Goal: Task Accomplishment & Management: Complete application form

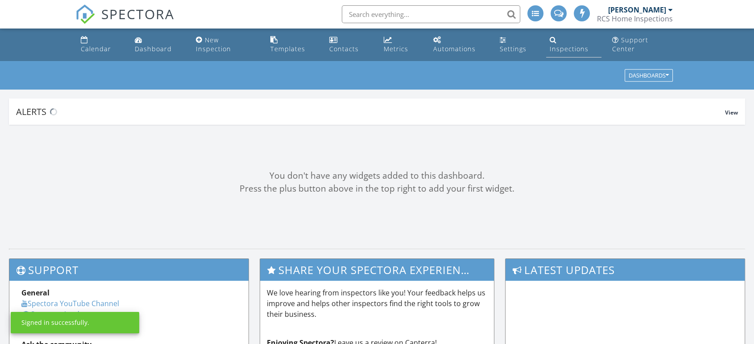
click at [576, 45] on div "Inspections" at bounding box center [569, 49] width 39 height 8
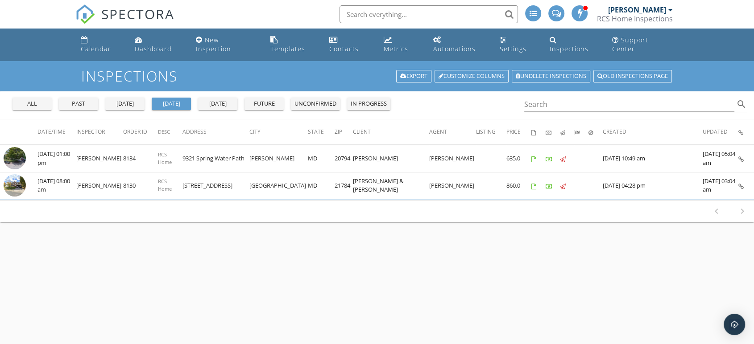
click at [32, 100] on div "all" at bounding box center [32, 104] width 32 height 9
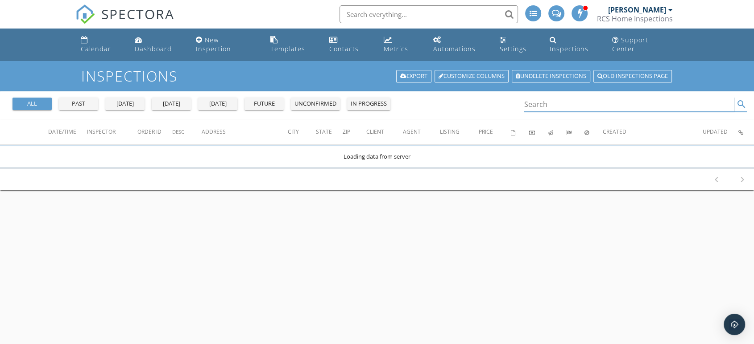
click at [535, 98] on input "Search" at bounding box center [629, 104] width 210 height 15
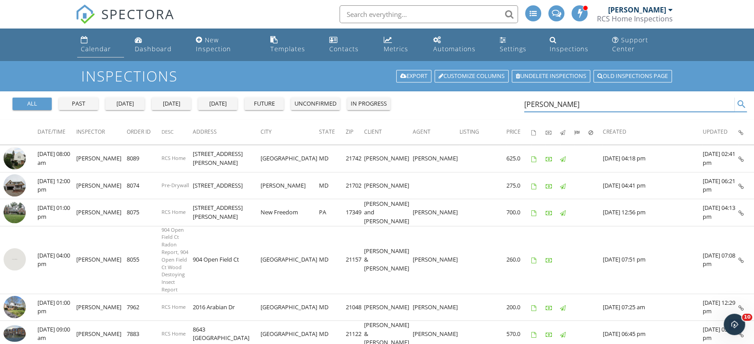
type input "[PERSON_NAME]"
click at [97, 45] on div "Calendar" at bounding box center [96, 49] width 30 height 8
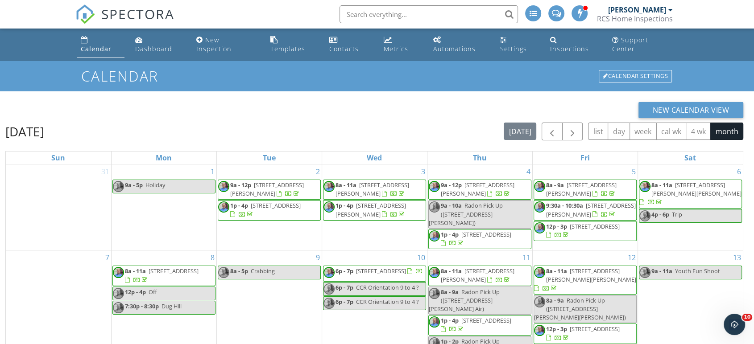
scroll to position [114, 0]
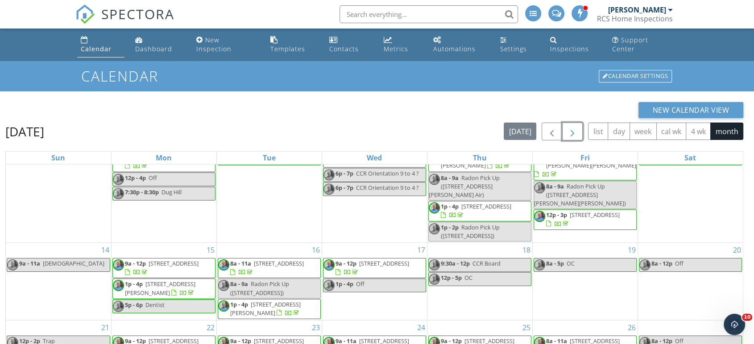
click at [574, 127] on span "button" at bounding box center [572, 132] width 11 height 11
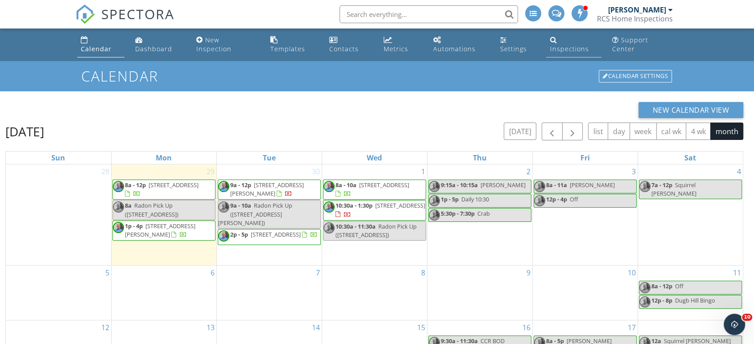
click at [583, 45] on div "Inspections" at bounding box center [569, 49] width 39 height 8
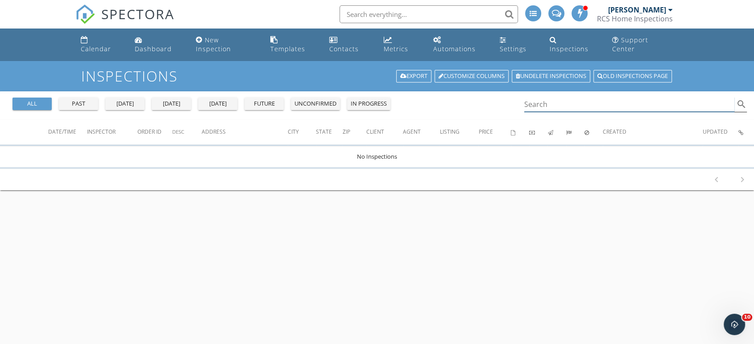
click at [549, 97] on input "Search" at bounding box center [629, 104] width 210 height 15
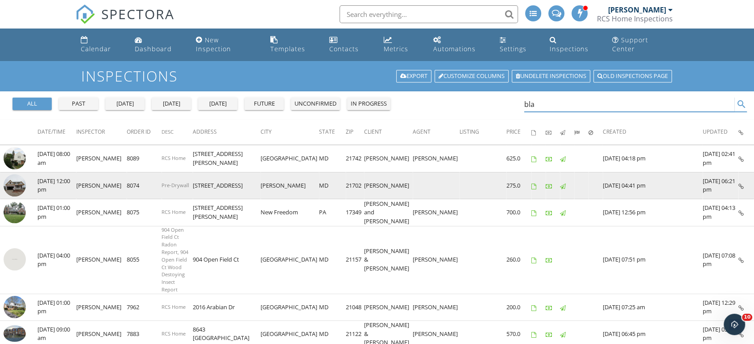
type input "bla"
click at [11, 178] on img at bounding box center [15, 185] width 22 height 22
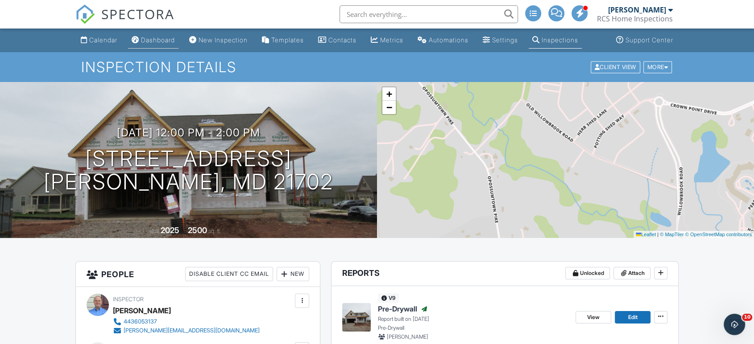
click at [154, 39] on div "Dashboard" at bounding box center [158, 40] width 34 height 8
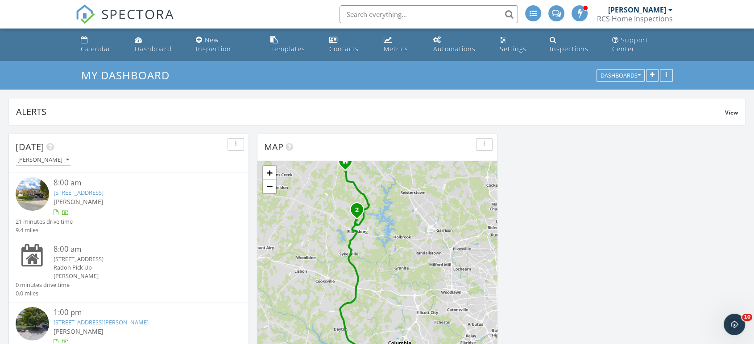
click at [26, 182] on img at bounding box center [32, 194] width 33 height 33
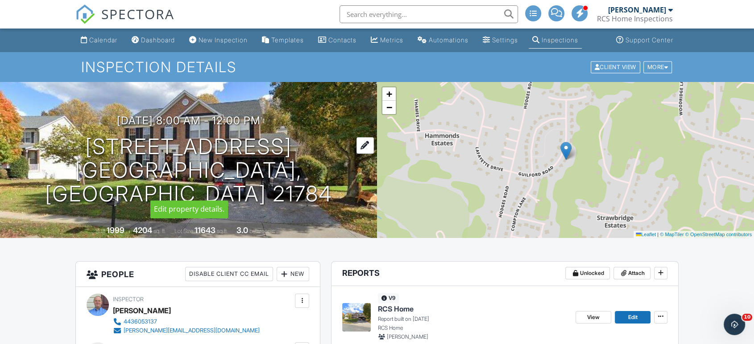
click at [248, 151] on h1 "1257 Guilford Rd Eldersburg, MD 21784" at bounding box center [188, 170] width 348 height 71
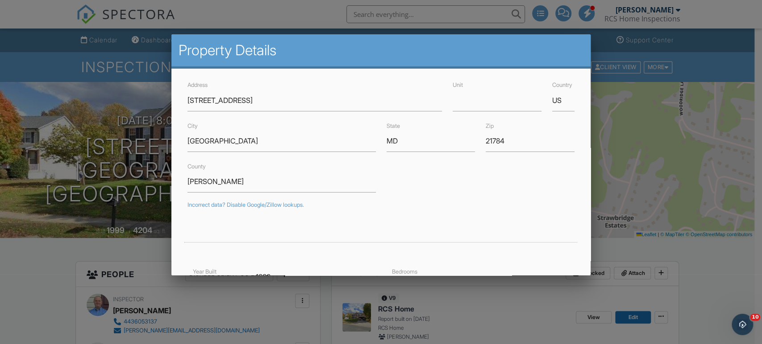
click at [40, 302] on div at bounding box center [381, 170] width 762 height 431
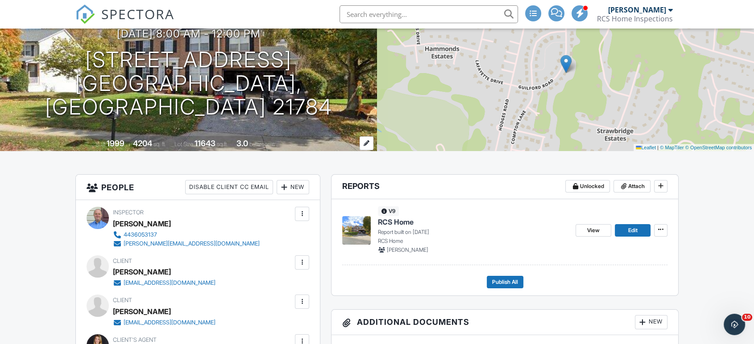
scroll to position [89, 0]
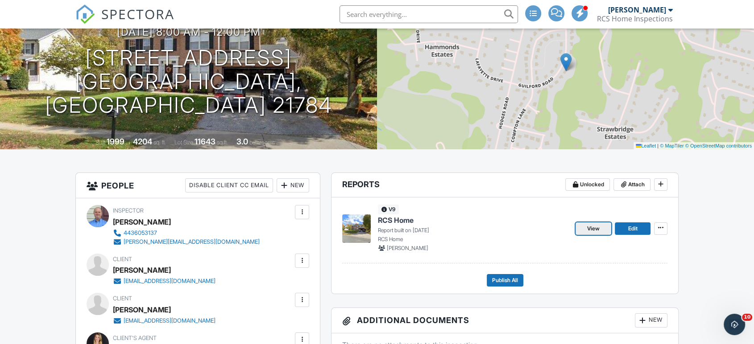
click at [596, 234] on link "View" at bounding box center [594, 229] width 36 height 12
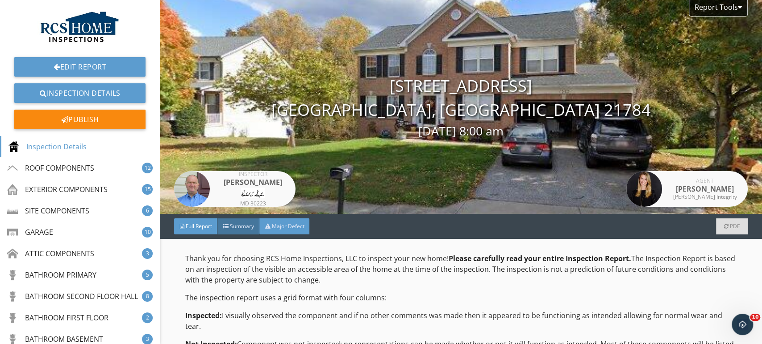
click at [295, 221] on div "Major Defect" at bounding box center [284, 227] width 50 height 16
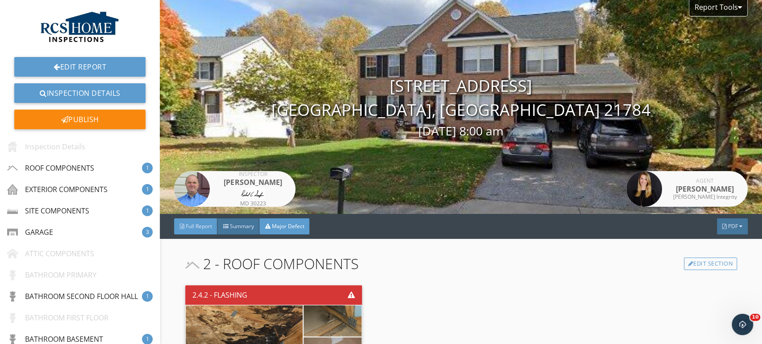
click at [200, 234] on div "Full Report" at bounding box center [195, 227] width 43 height 16
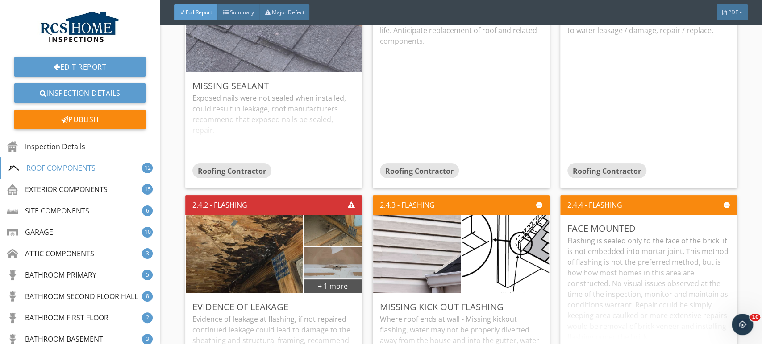
scroll to position [1241, 0]
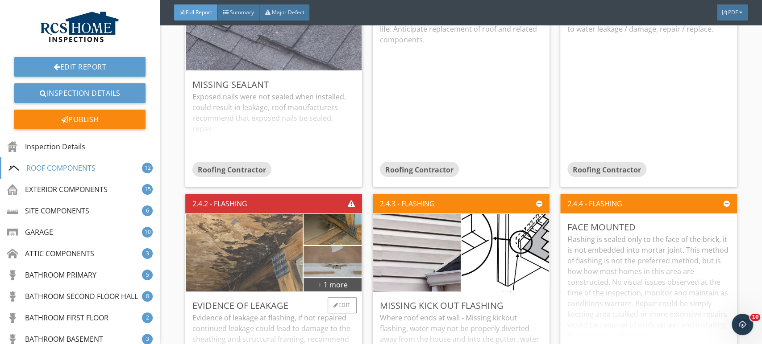
click at [272, 253] on img at bounding box center [244, 253] width 259 height 194
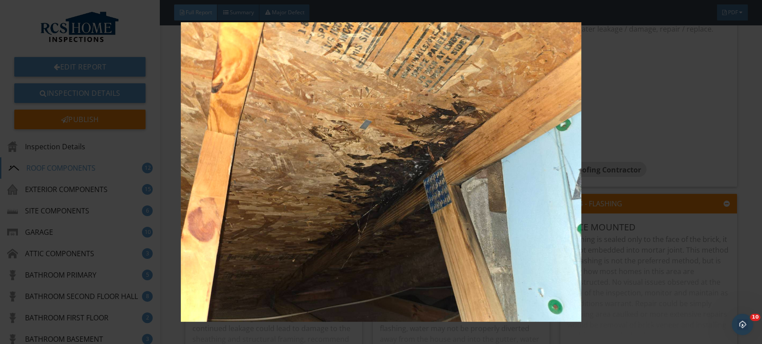
click at [676, 262] on img at bounding box center [381, 172] width 697 height 300
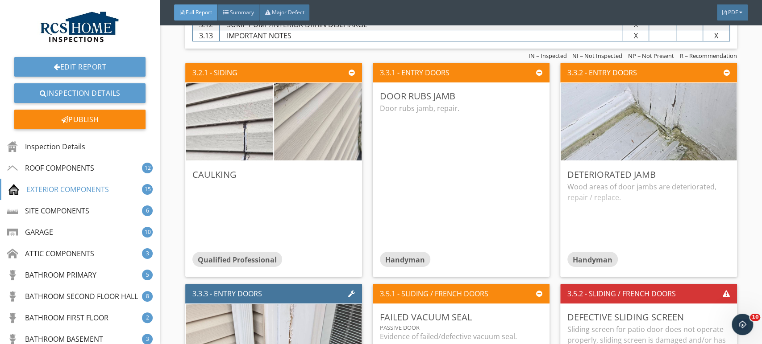
scroll to position [2285, 0]
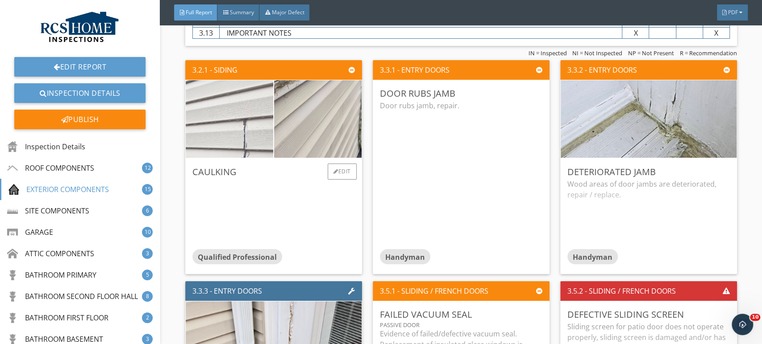
click at [240, 125] on img at bounding box center [229, 119] width 219 height 164
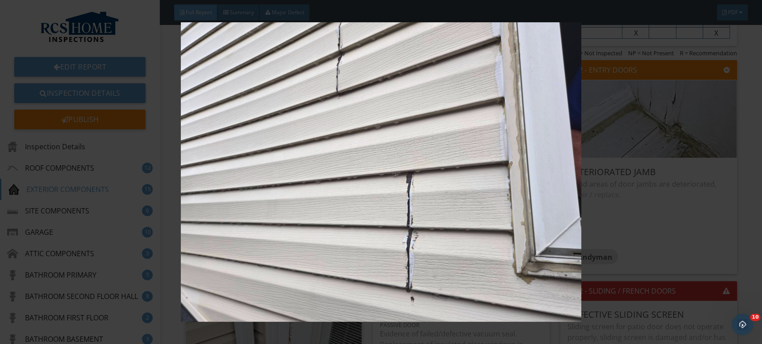
click at [483, 245] on img at bounding box center [381, 172] width 697 height 300
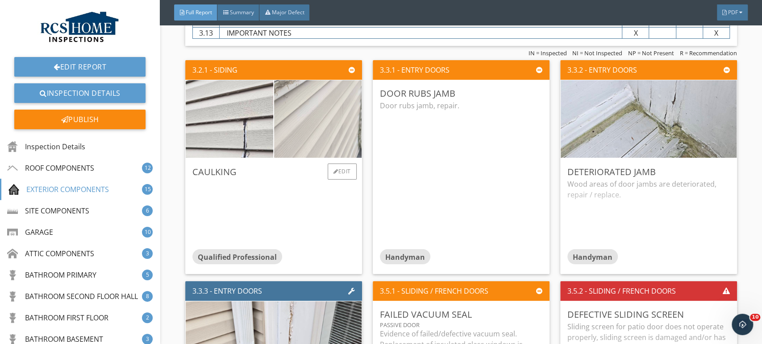
click at [330, 133] on img at bounding box center [317, 119] width 219 height 164
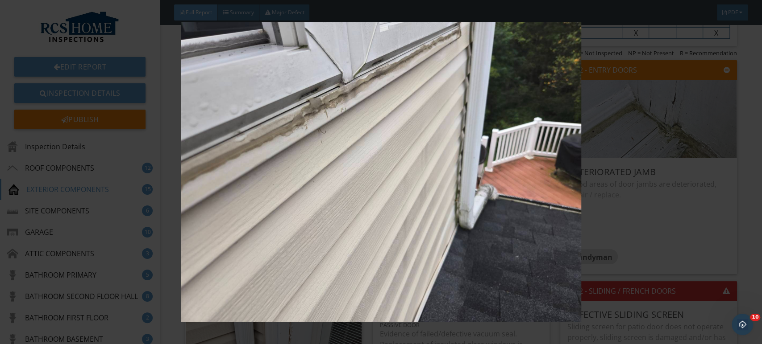
click at [475, 212] on img at bounding box center [381, 172] width 697 height 300
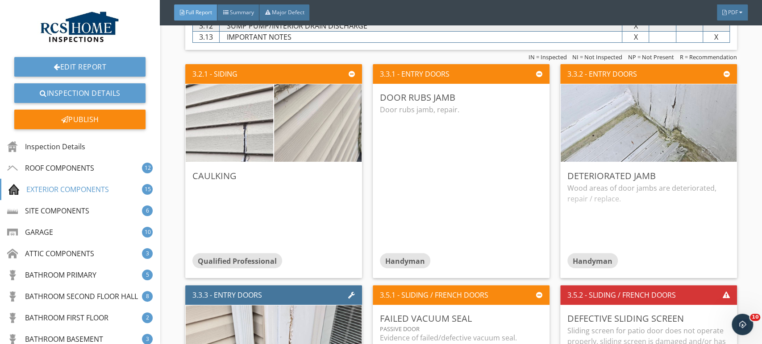
scroll to position [2298, 0]
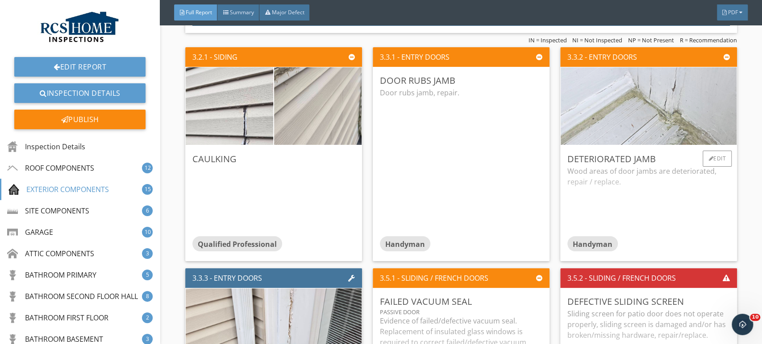
click at [662, 108] on img at bounding box center [648, 106] width 259 height 194
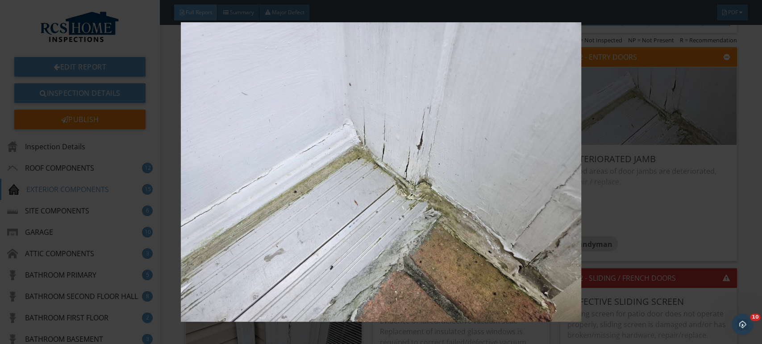
click at [693, 220] on img at bounding box center [381, 172] width 697 height 300
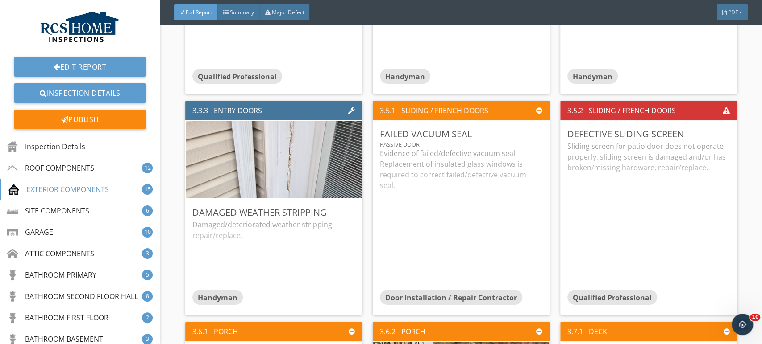
scroll to position [2478, 0]
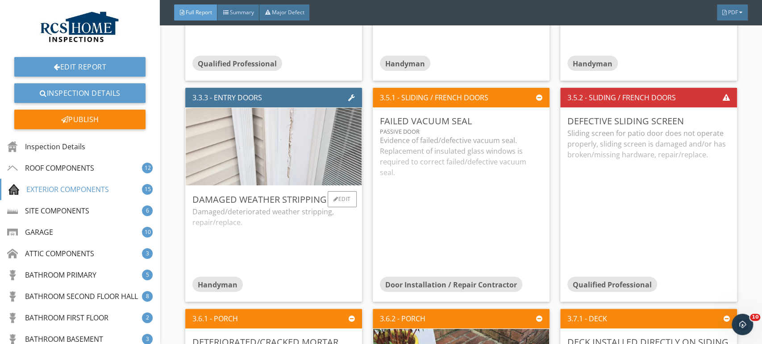
click at [279, 153] on img at bounding box center [273, 147] width 259 height 194
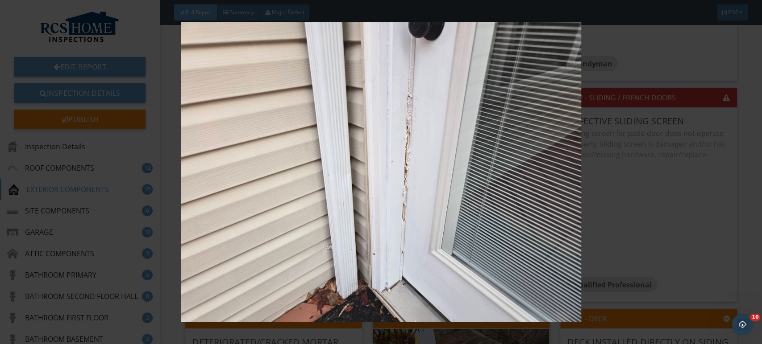
click at [679, 237] on img at bounding box center [381, 172] width 697 height 300
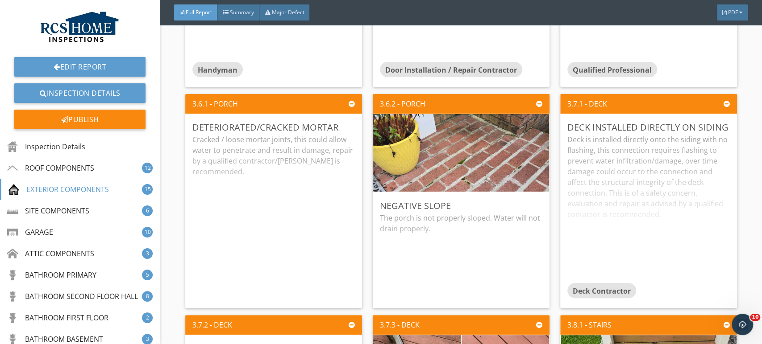
scroll to position [2702, 0]
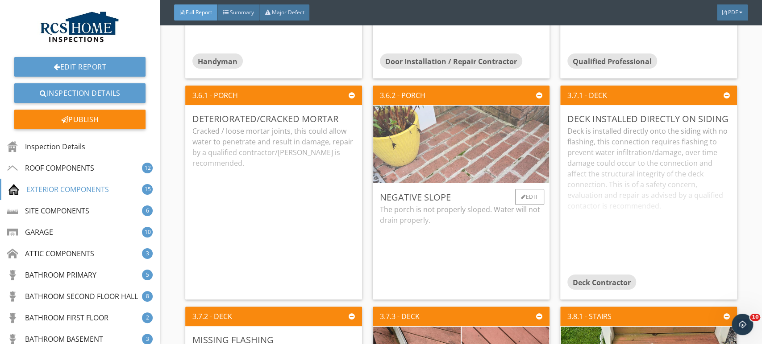
click at [479, 137] on img at bounding box center [461, 144] width 259 height 194
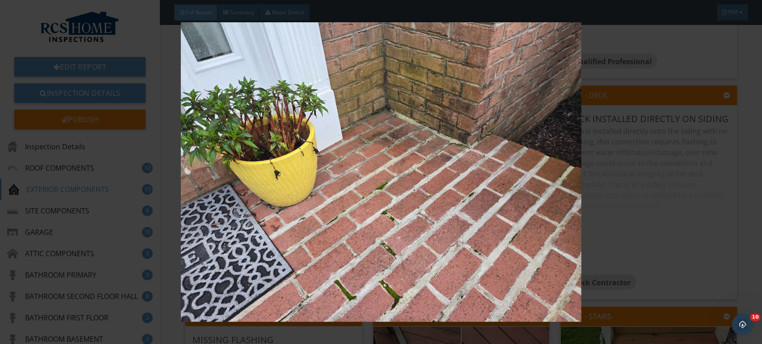
click at [693, 261] on img at bounding box center [381, 172] width 697 height 300
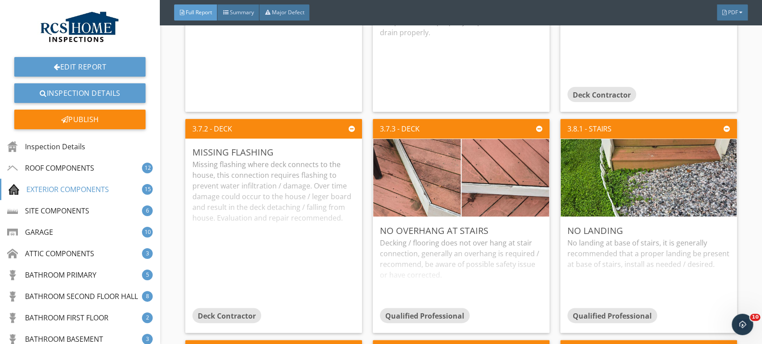
scroll to position [2904, 0]
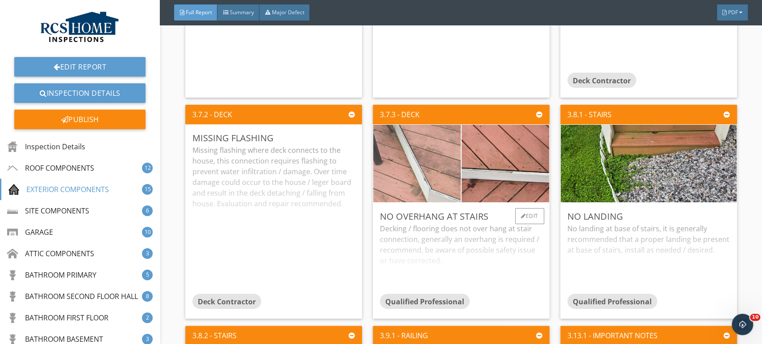
click at [418, 158] on img at bounding box center [416, 164] width 219 height 164
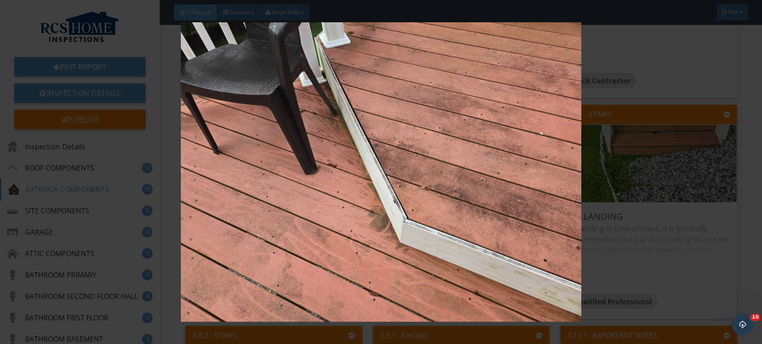
click at [672, 263] on img at bounding box center [381, 172] width 697 height 300
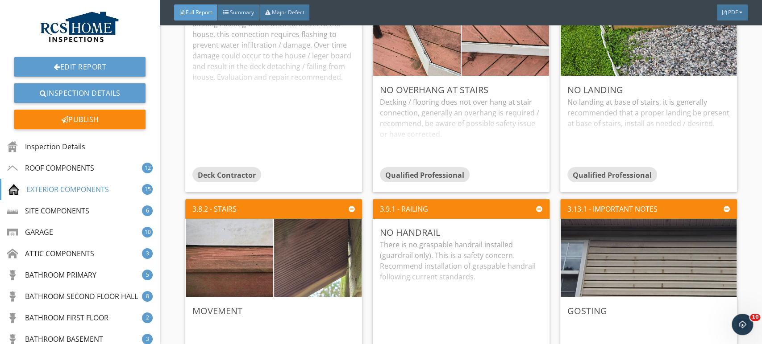
scroll to position [3035, 0]
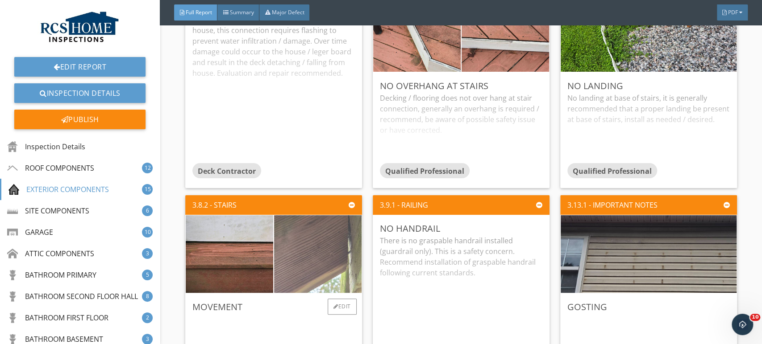
click at [320, 253] on img at bounding box center [317, 254] width 219 height 164
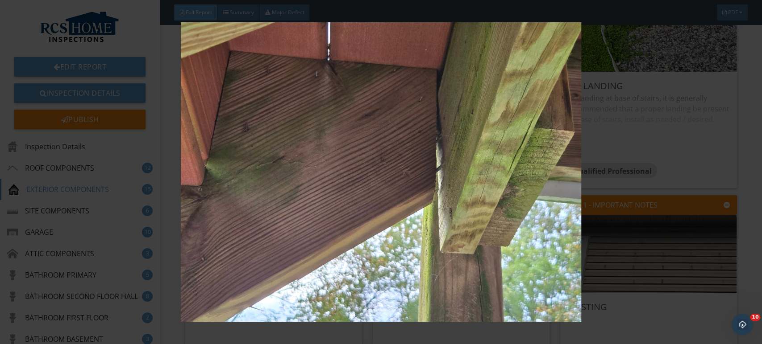
click at [552, 264] on img at bounding box center [381, 172] width 697 height 300
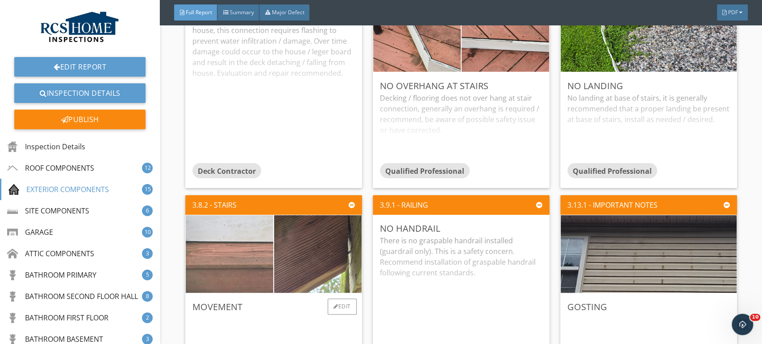
click at [235, 250] on img at bounding box center [229, 254] width 219 height 164
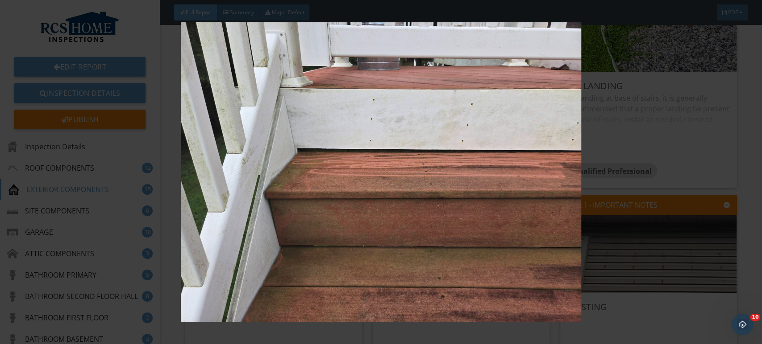
click at [684, 263] on img at bounding box center [381, 172] width 697 height 300
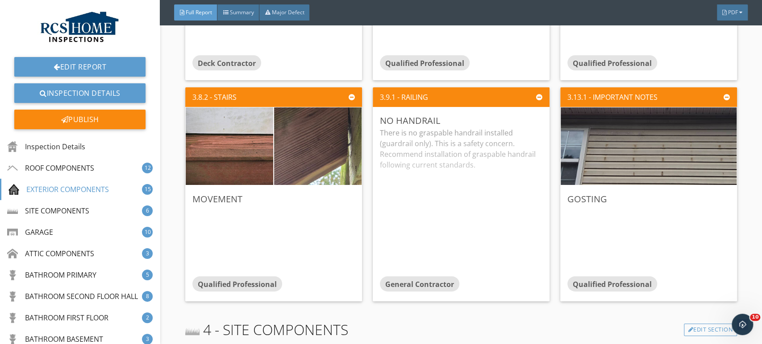
scroll to position [3143, 0]
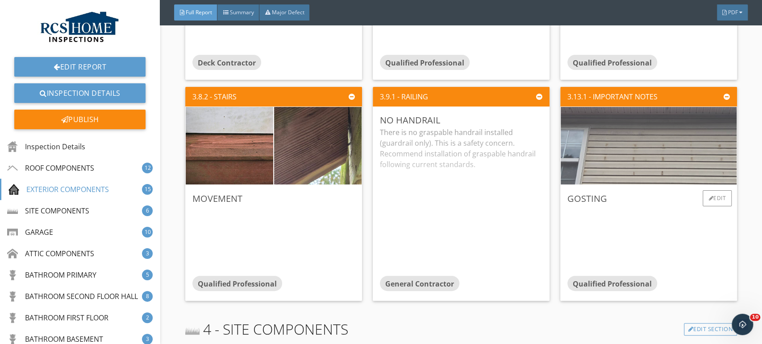
click at [682, 145] on img at bounding box center [648, 146] width 259 height 194
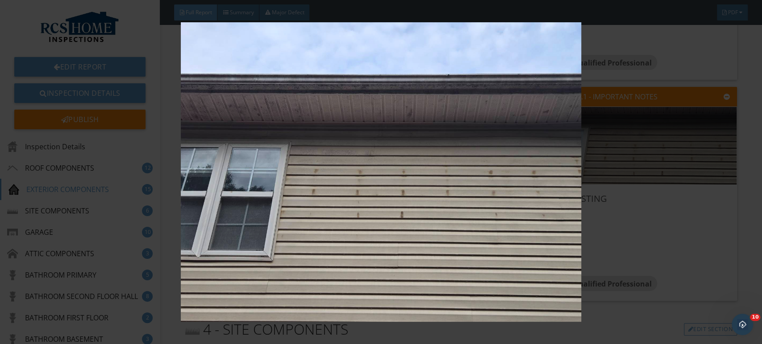
click at [661, 264] on img at bounding box center [381, 172] width 697 height 300
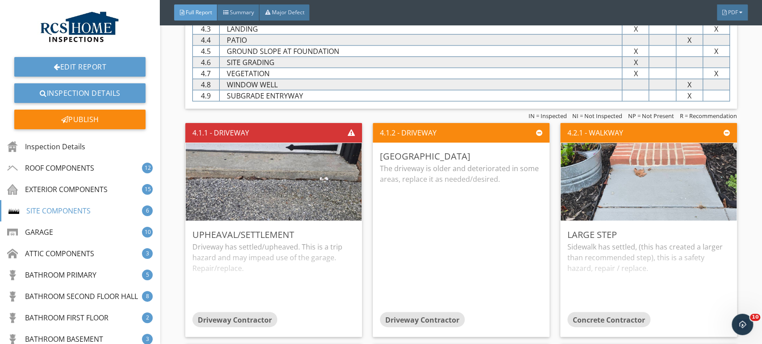
scroll to position [3566, 0]
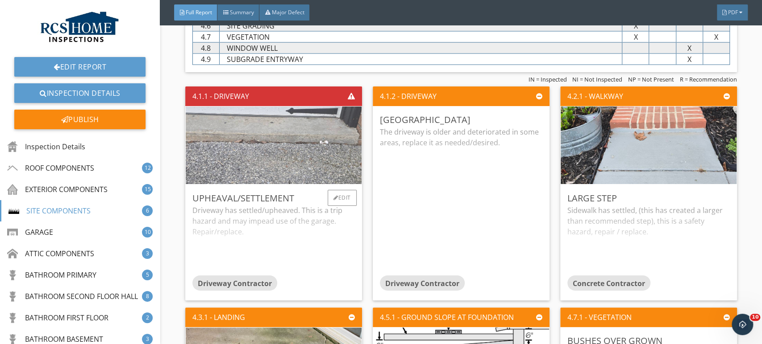
click at [278, 137] on img at bounding box center [273, 145] width 259 height 194
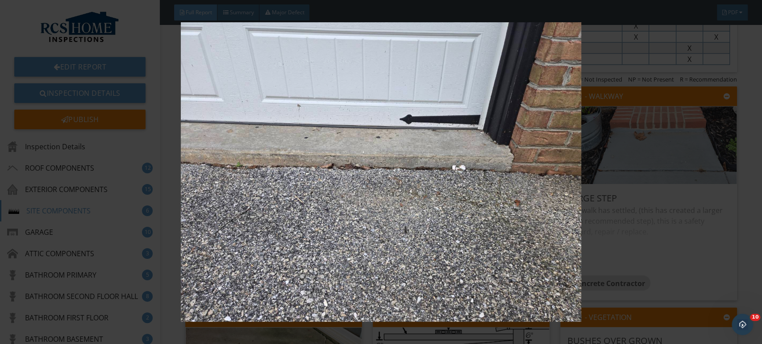
click at [677, 263] on img at bounding box center [381, 172] width 697 height 300
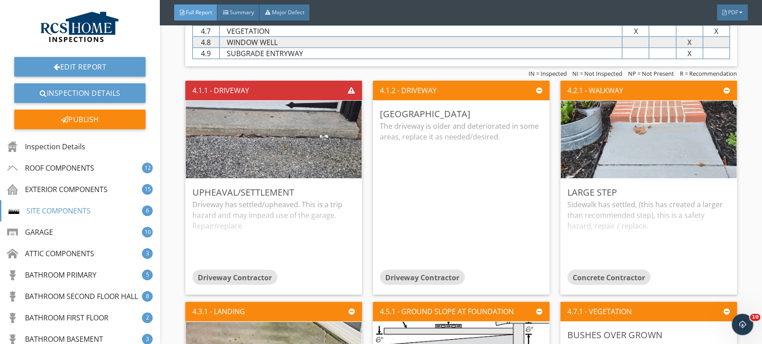
scroll to position [3564, 0]
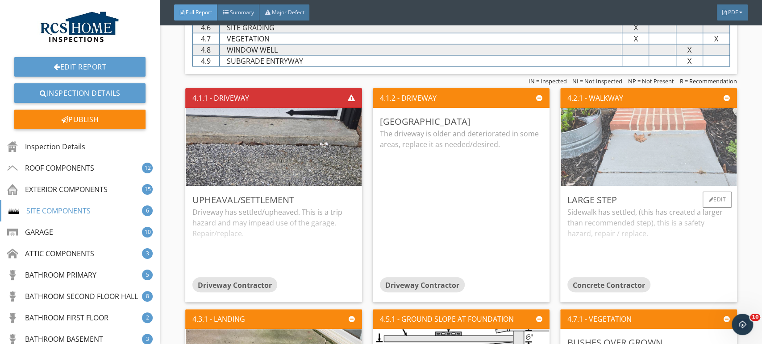
click at [684, 158] on img at bounding box center [648, 147] width 259 height 194
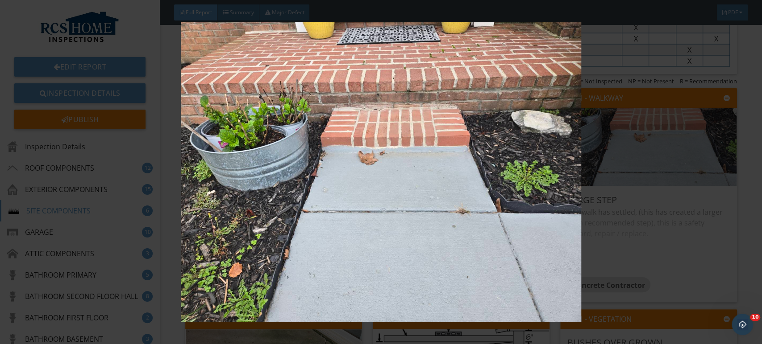
click at [691, 230] on img at bounding box center [381, 172] width 697 height 300
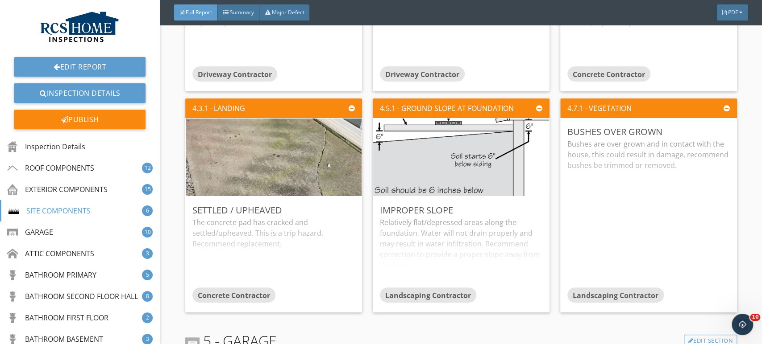
scroll to position [3777, 0]
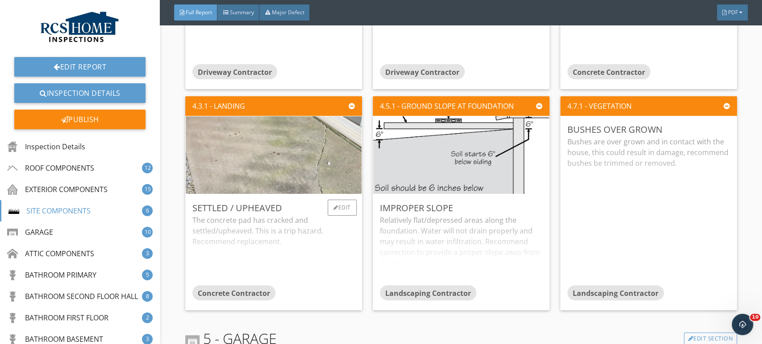
click at [279, 170] on img at bounding box center [273, 155] width 259 height 194
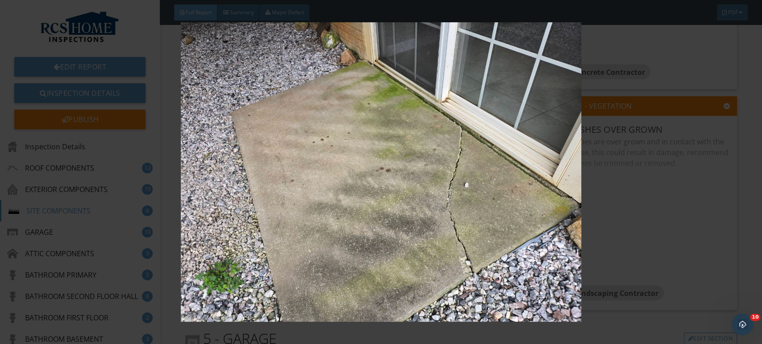
click at [664, 227] on img at bounding box center [381, 172] width 697 height 300
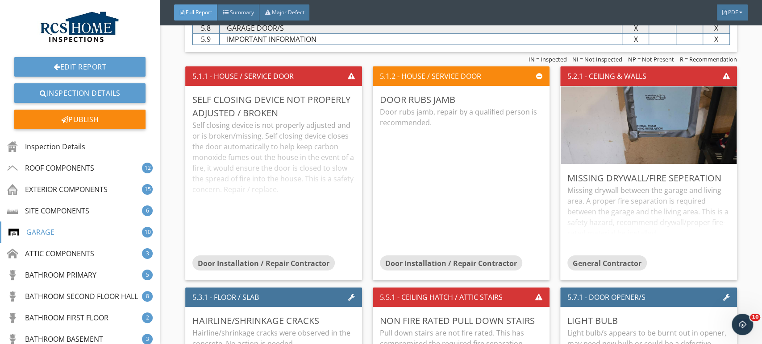
scroll to position [4222, 0]
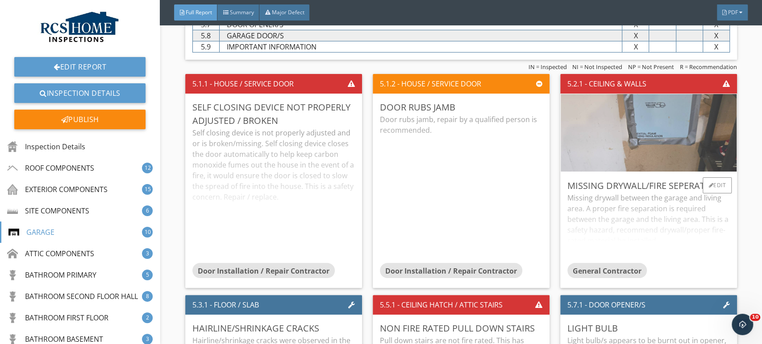
click at [664, 136] on img at bounding box center [648, 133] width 259 height 194
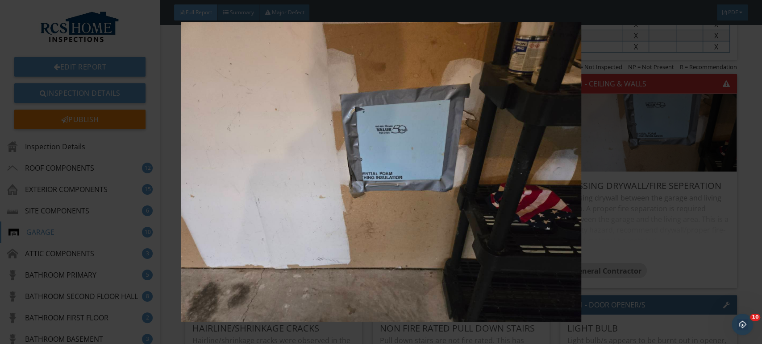
click at [692, 261] on img at bounding box center [381, 172] width 697 height 300
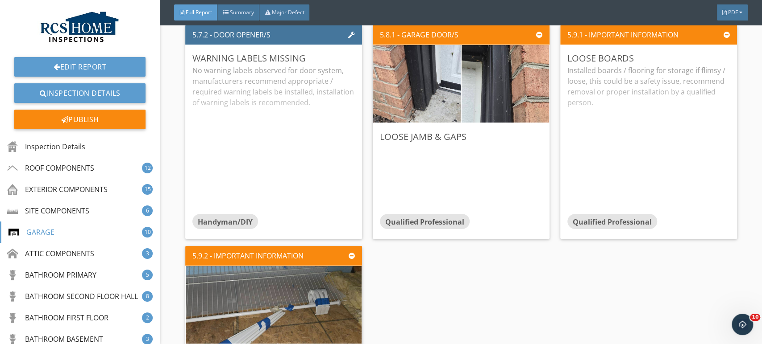
scroll to position [4714, 0]
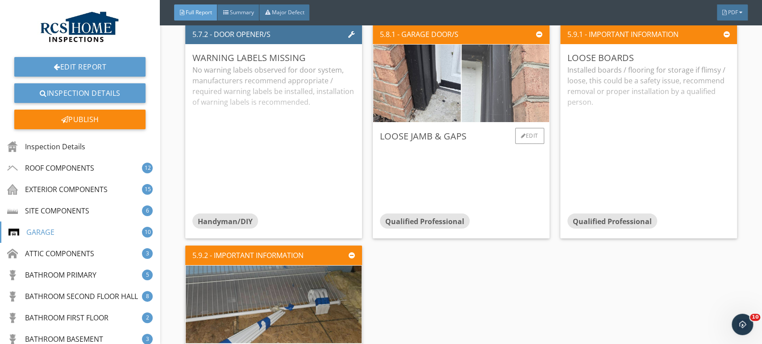
click at [470, 80] on img at bounding box center [505, 83] width 219 height 164
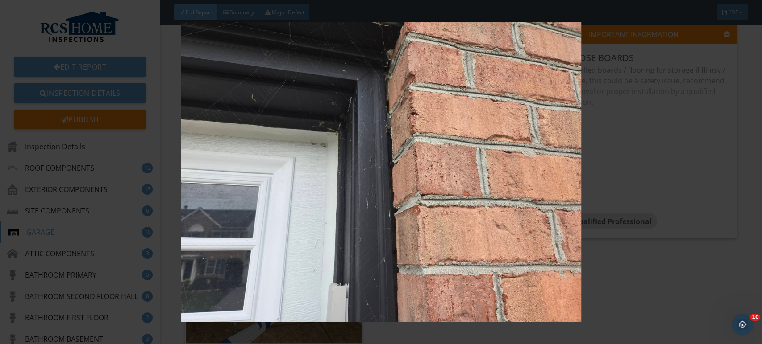
click at [683, 260] on img at bounding box center [381, 172] width 697 height 300
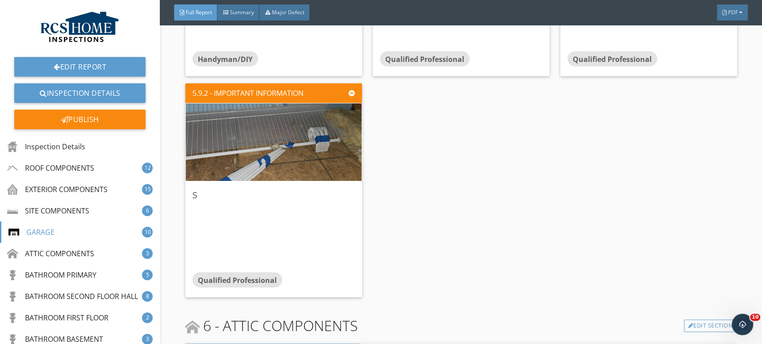
scroll to position [4884, 0]
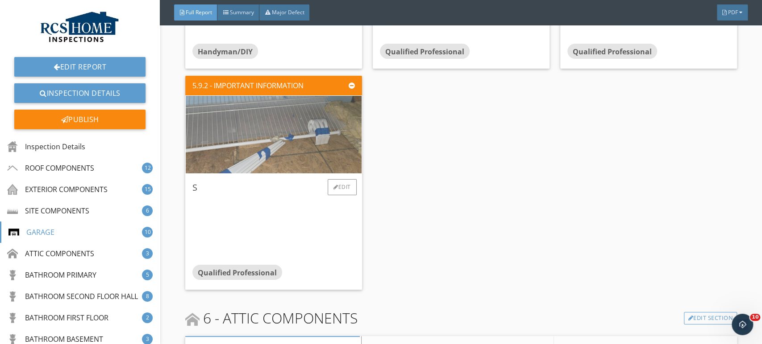
click at [290, 123] on img at bounding box center [273, 134] width 259 height 194
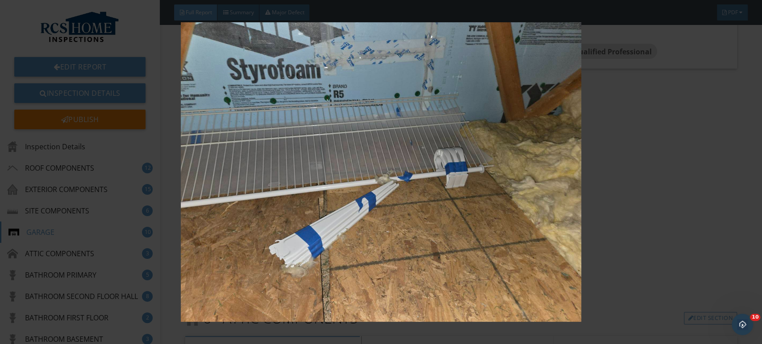
click at [660, 227] on img at bounding box center [381, 172] width 697 height 300
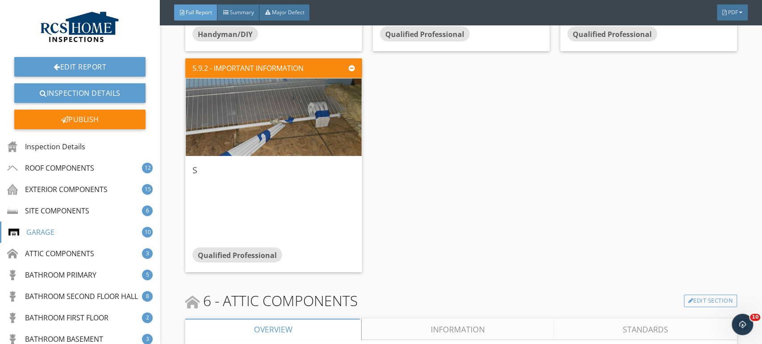
scroll to position [4898, 0]
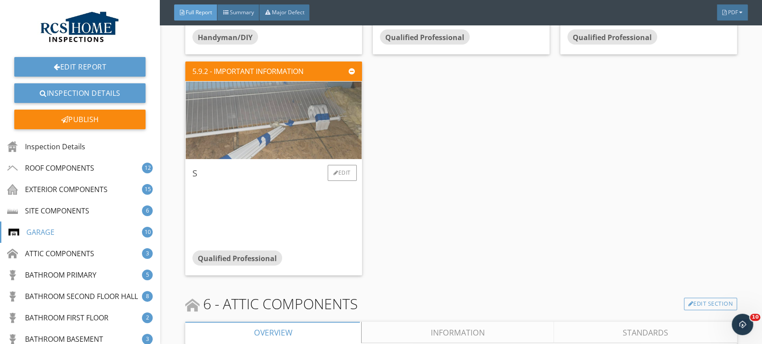
click at [311, 125] on img at bounding box center [273, 120] width 259 height 194
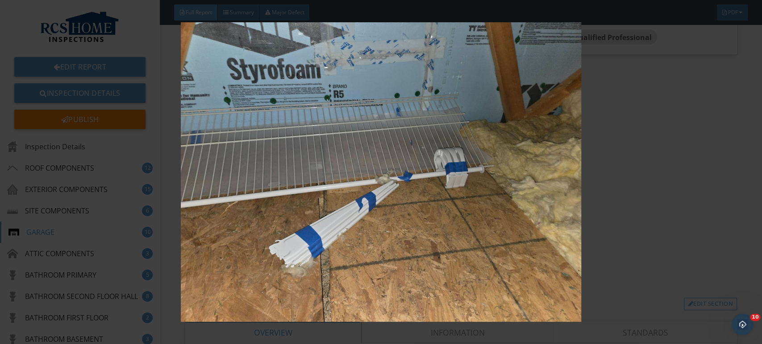
click at [655, 216] on img at bounding box center [381, 172] width 697 height 300
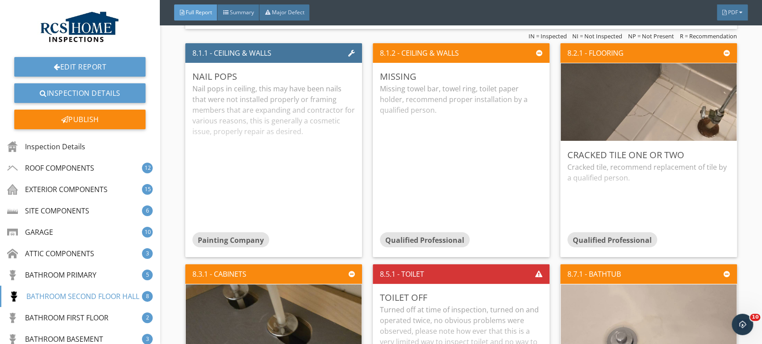
scroll to position [6382, 0]
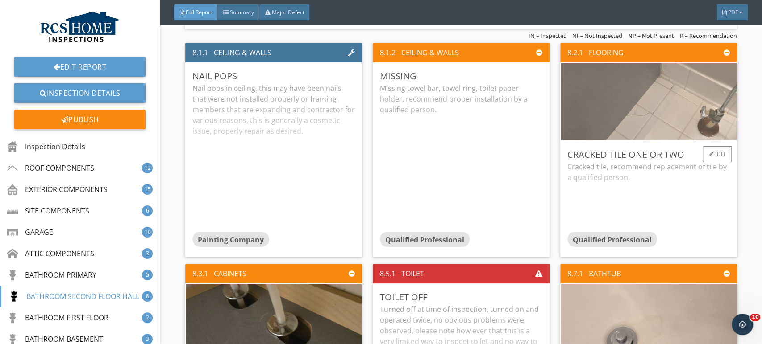
click at [607, 117] on img at bounding box center [648, 101] width 259 height 194
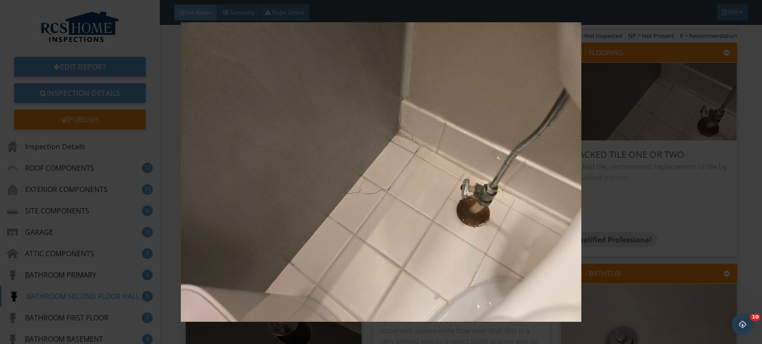
click at [690, 282] on img at bounding box center [381, 172] width 697 height 300
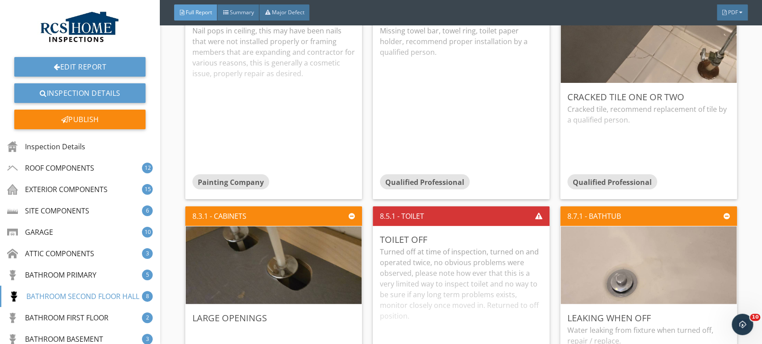
scroll to position [6476, 0]
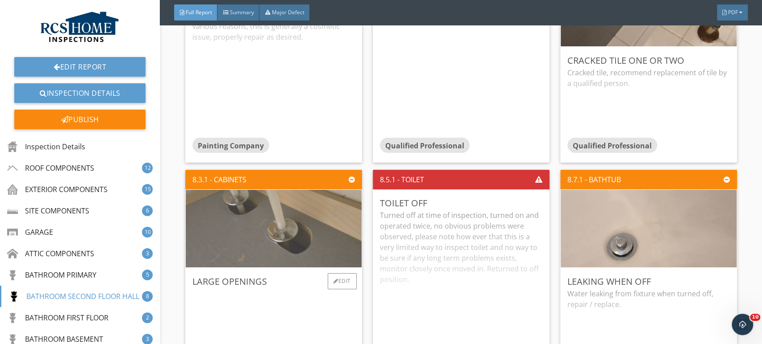
click at [299, 229] on img at bounding box center [273, 229] width 259 height 194
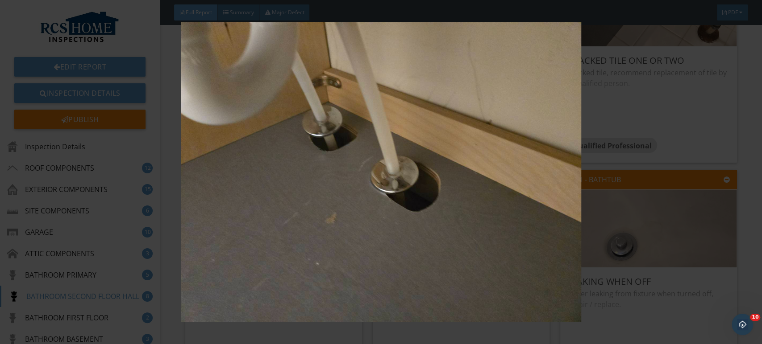
click at [597, 227] on img at bounding box center [381, 172] width 697 height 300
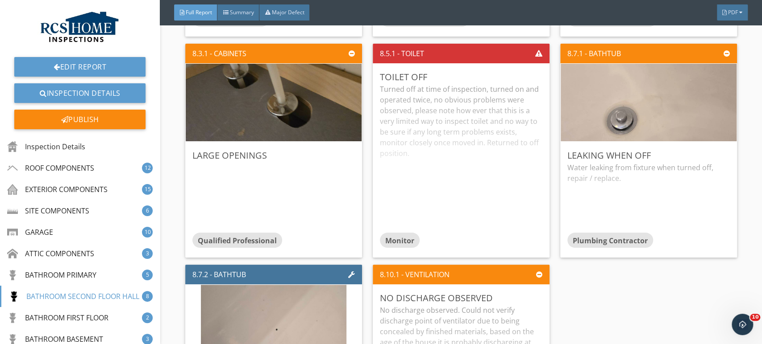
scroll to position [6600, 0]
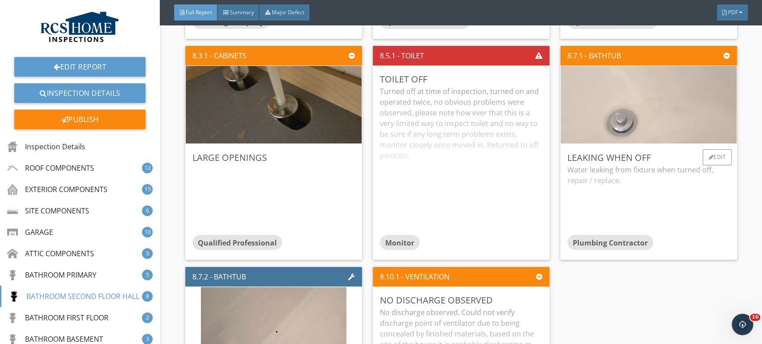
click at [653, 99] on img at bounding box center [648, 105] width 259 height 194
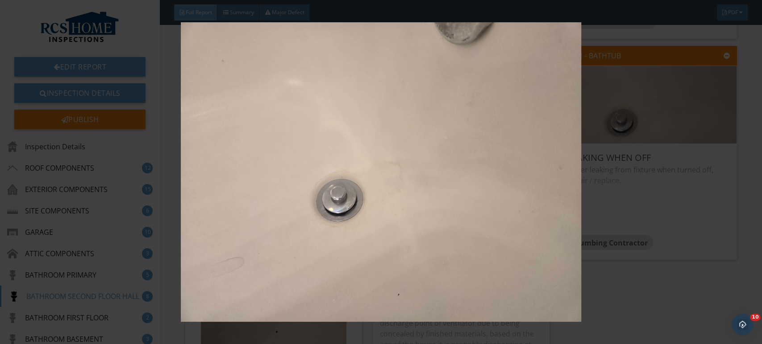
click at [683, 257] on img at bounding box center [381, 172] width 697 height 300
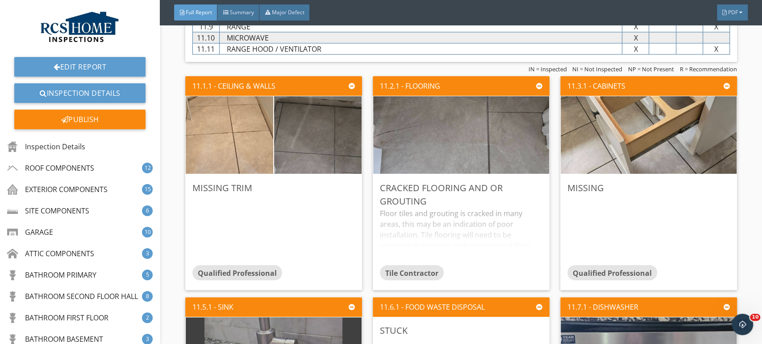
scroll to position [8101, 0]
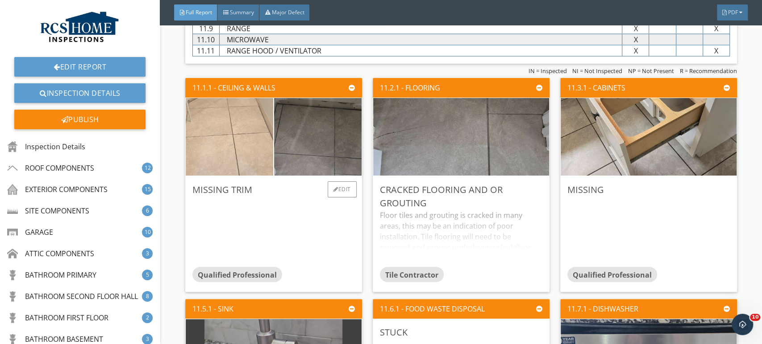
click at [232, 138] on img at bounding box center [229, 137] width 219 height 164
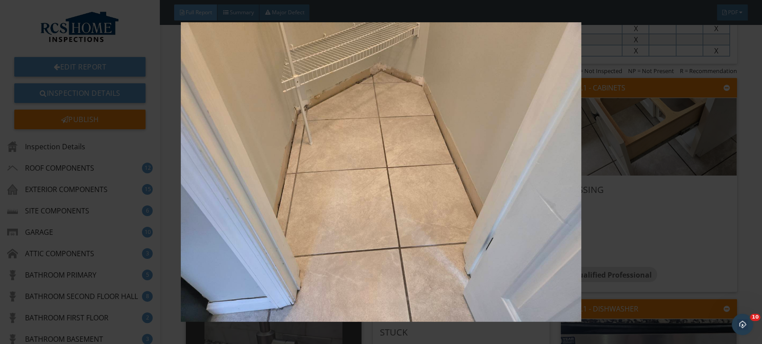
click at [653, 268] on img at bounding box center [381, 172] width 697 height 300
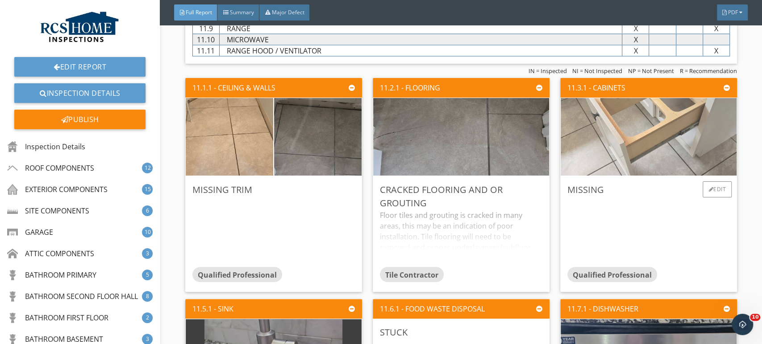
click at [667, 130] on img at bounding box center [648, 137] width 259 height 194
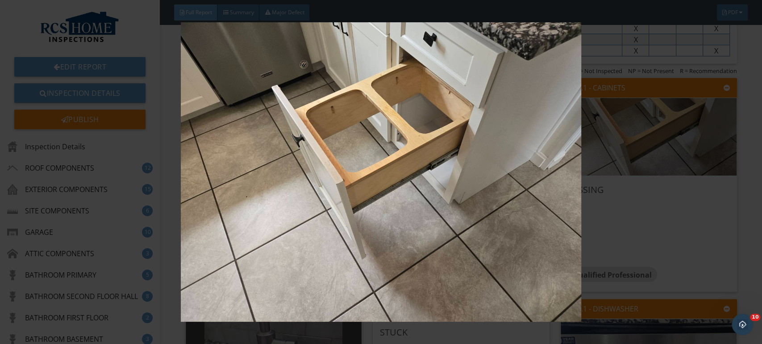
click at [697, 232] on img at bounding box center [381, 172] width 697 height 300
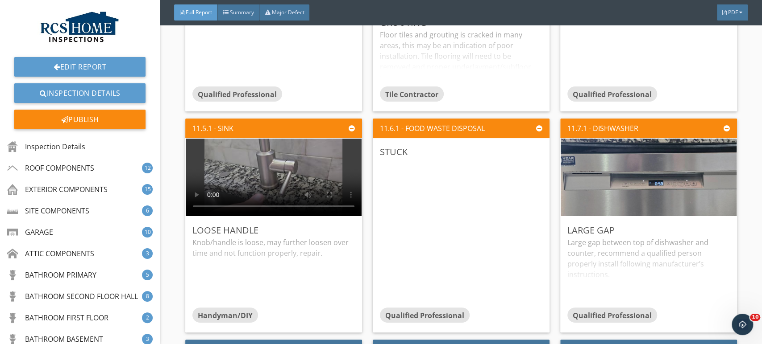
scroll to position [8284, 0]
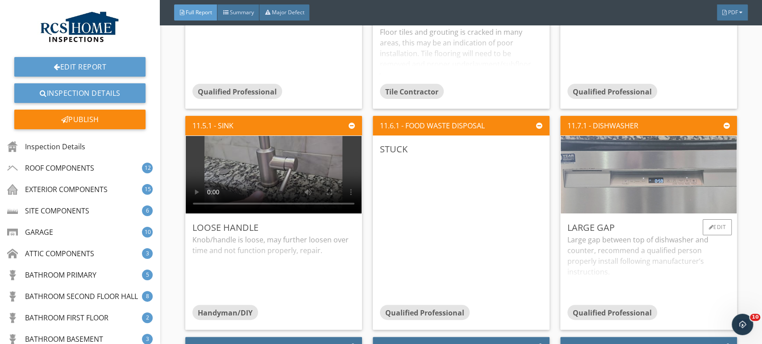
click at [648, 171] on img at bounding box center [648, 175] width 259 height 194
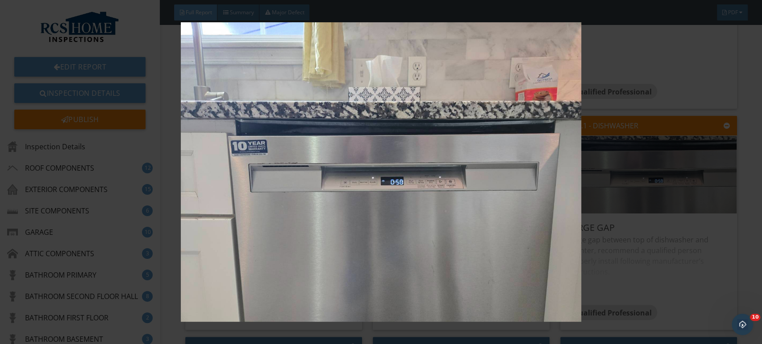
click at [675, 275] on img at bounding box center [381, 172] width 697 height 300
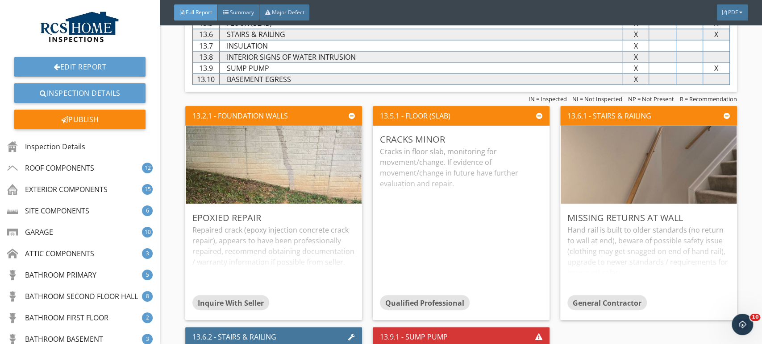
scroll to position [10258, 0]
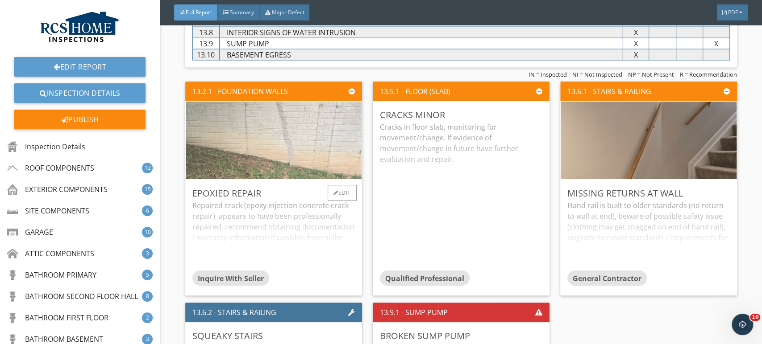
click at [295, 129] on img at bounding box center [273, 140] width 259 height 194
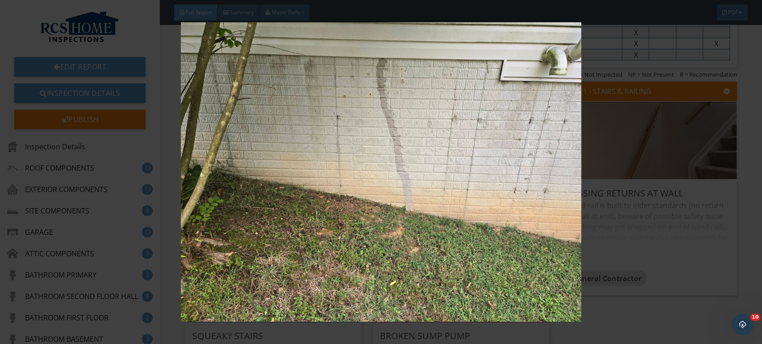
click at [685, 272] on img at bounding box center [381, 172] width 697 height 300
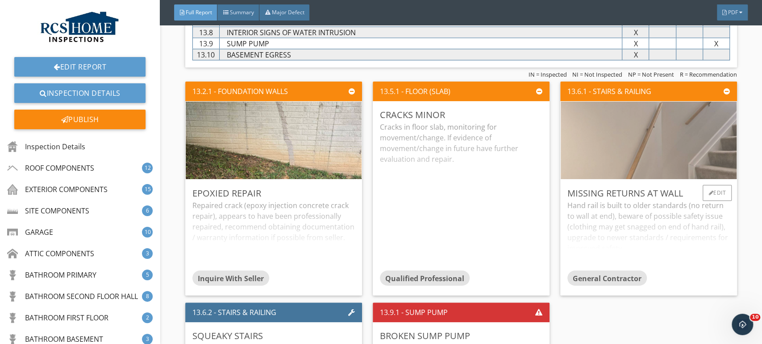
click at [643, 118] on img at bounding box center [648, 140] width 259 height 194
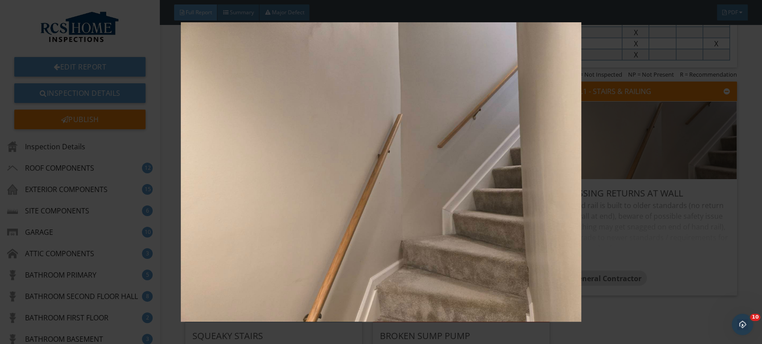
click at [643, 210] on img at bounding box center [381, 172] width 697 height 300
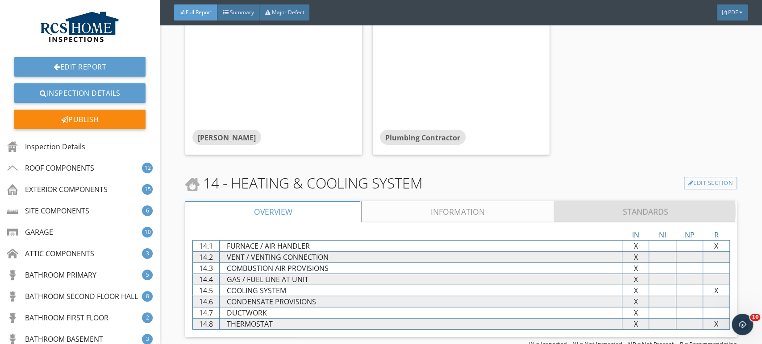
scroll to position [10683, 0]
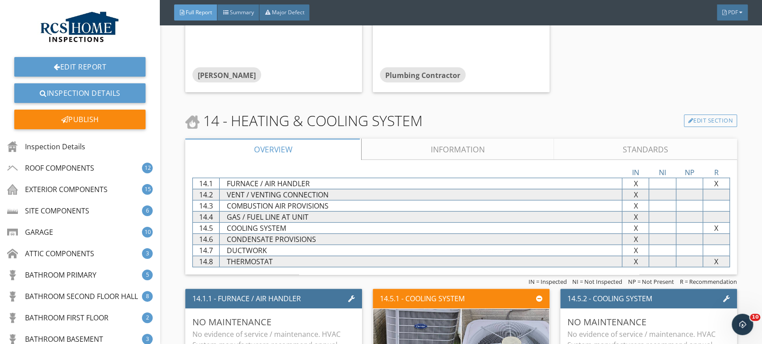
click at [443, 160] on div "IN NI NP R 14.1 FURNACE / AIR HANDLER X X X X 14.2 VENT / VENTING CONNECTION X …" at bounding box center [461, 217] width 552 height 115
click at [455, 146] on link "Information" at bounding box center [457, 149] width 192 height 21
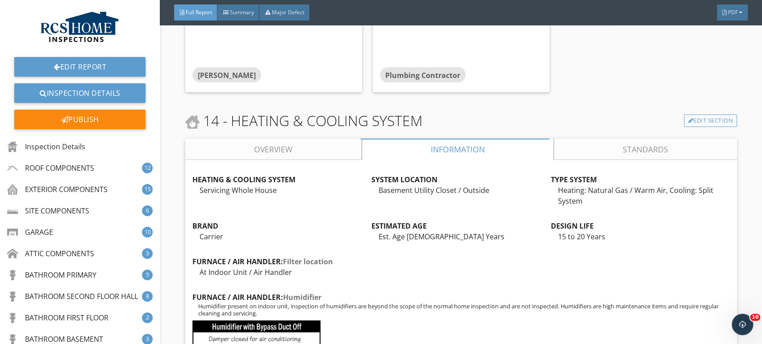
click at [294, 139] on link "Overview" at bounding box center [273, 149] width 176 height 21
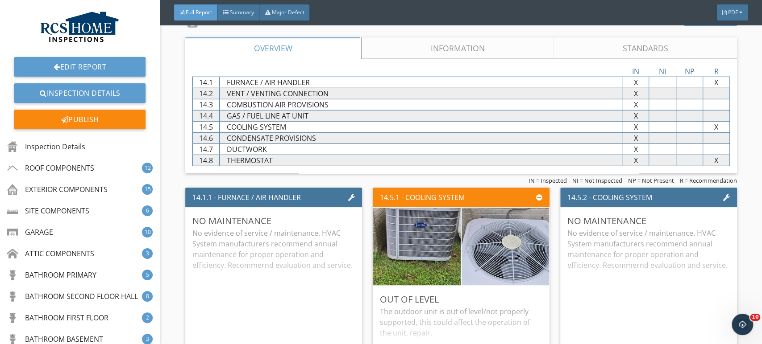
scroll to position [10827, 0]
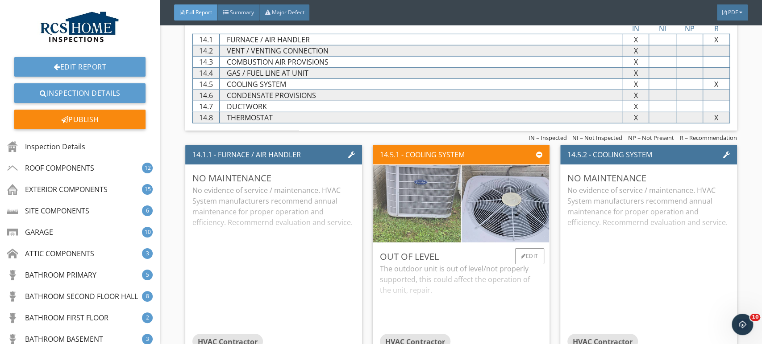
click at [423, 190] on img at bounding box center [416, 204] width 219 height 164
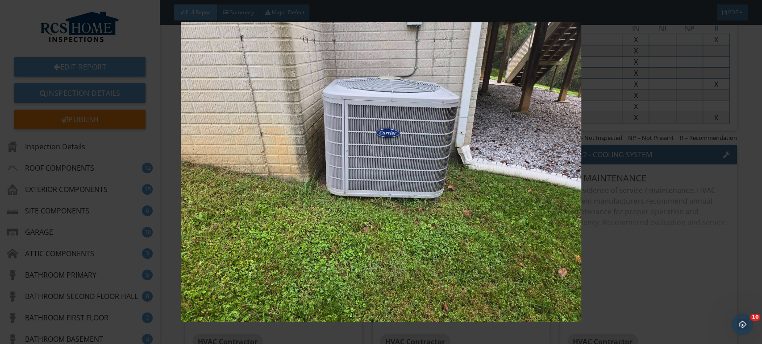
click at [672, 273] on img at bounding box center [381, 172] width 697 height 300
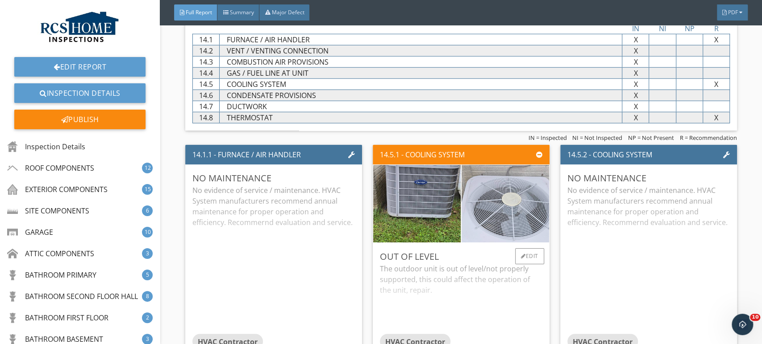
click at [517, 209] on img at bounding box center [505, 204] width 219 height 164
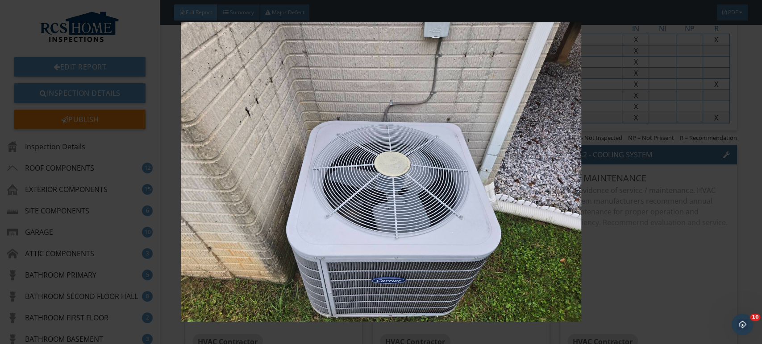
click at [662, 254] on img at bounding box center [381, 172] width 697 height 300
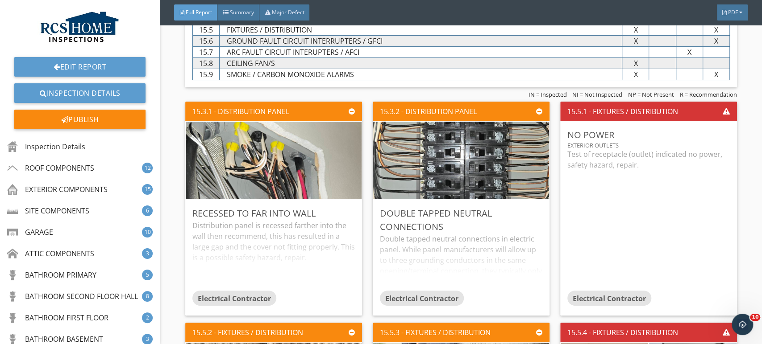
scroll to position [11535, 0]
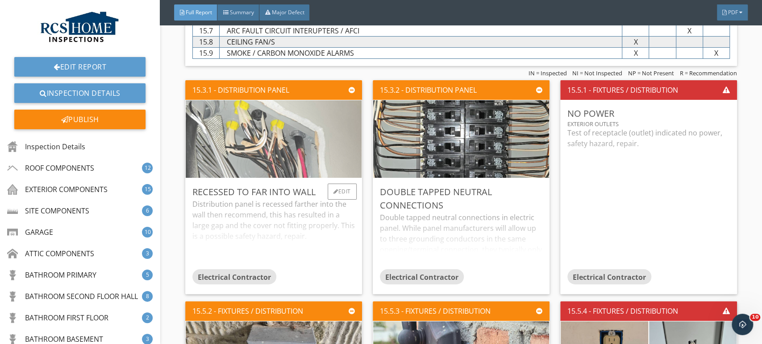
click at [304, 128] on img at bounding box center [273, 139] width 259 height 194
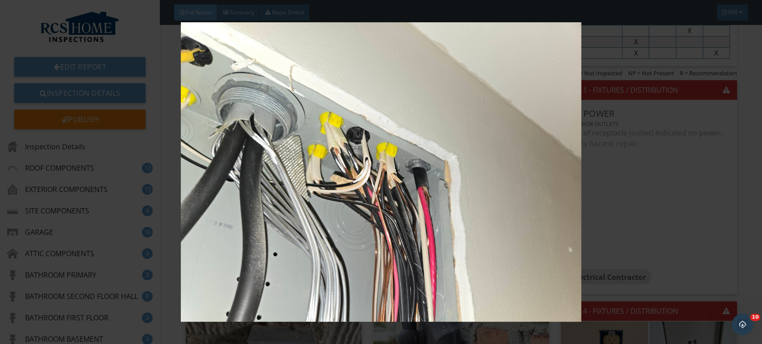
click at [685, 227] on img at bounding box center [381, 172] width 697 height 300
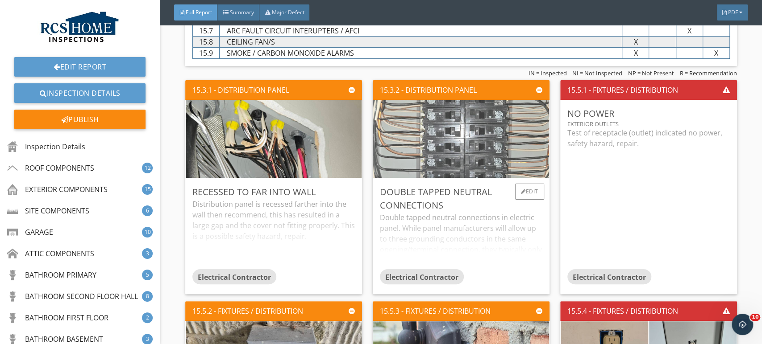
click at [506, 135] on img at bounding box center [461, 139] width 259 height 194
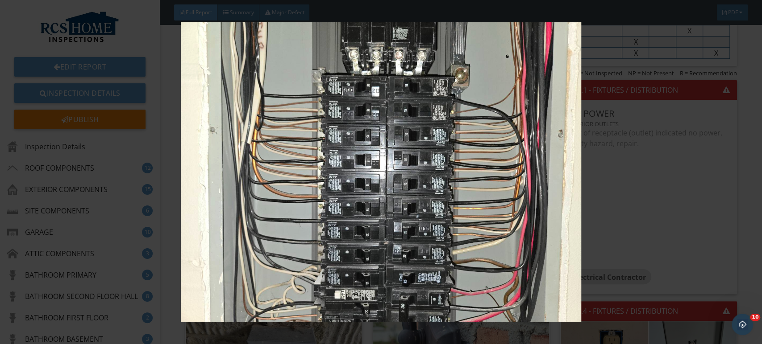
click at [672, 215] on img at bounding box center [381, 172] width 697 height 300
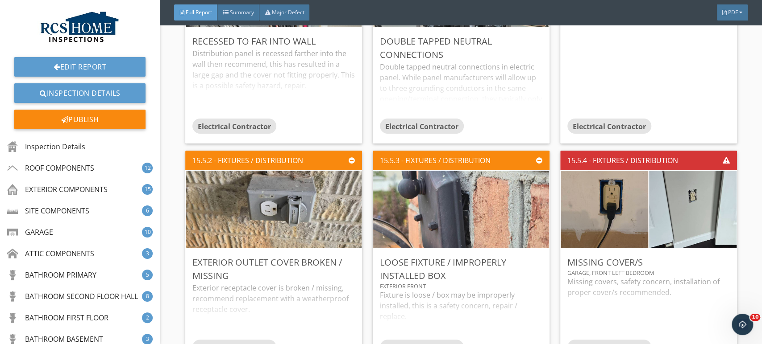
scroll to position [11683, 0]
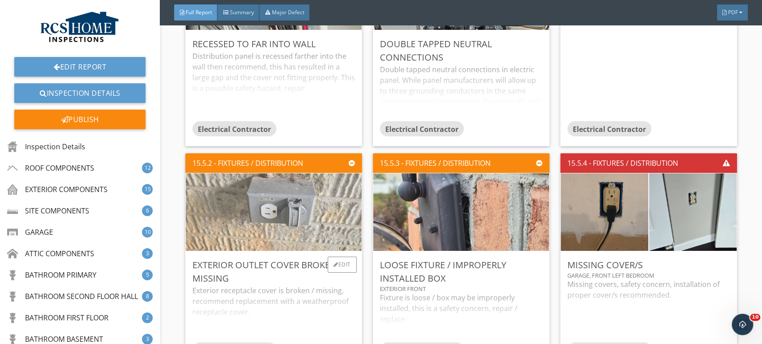
click at [287, 227] on img at bounding box center [273, 212] width 259 height 194
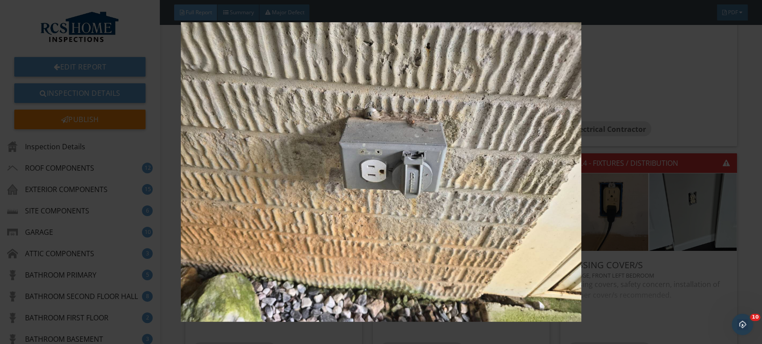
click at [490, 225] on img at bounding box center [381, 172] width 697 height 300
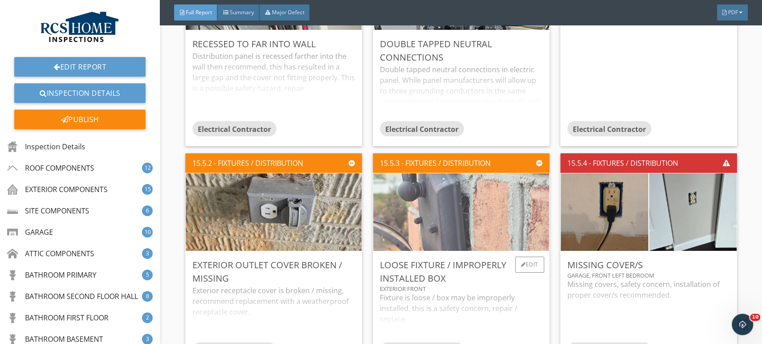
click at [454, 218] on img at bounding box center [461, 212] width 259 height 194
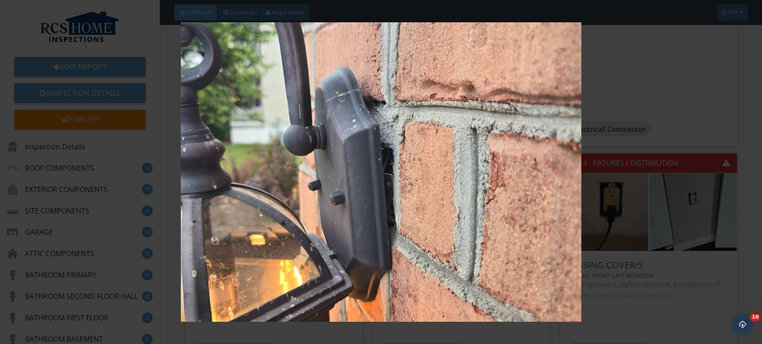
click at [675, 264] on img at bounding box center [381, 172] width 697 height 300
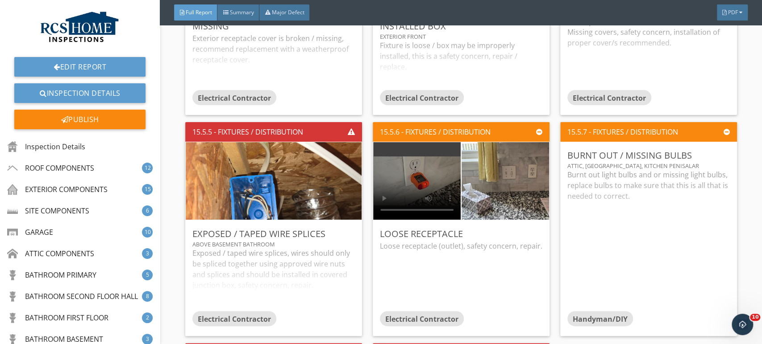
scroll to position [11938, 0]
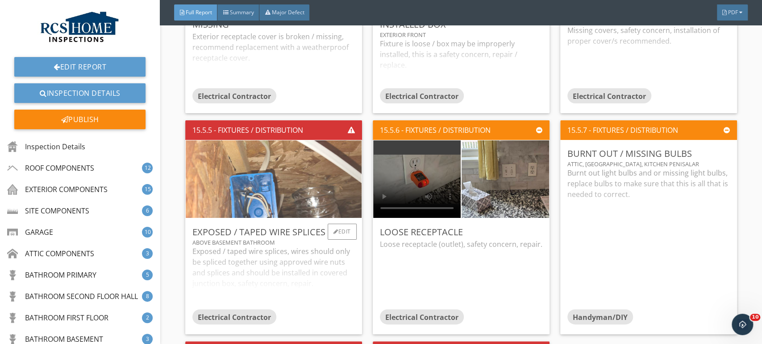
click at [272, 193] on img at bounding box center [273, 179] width 259 height 194
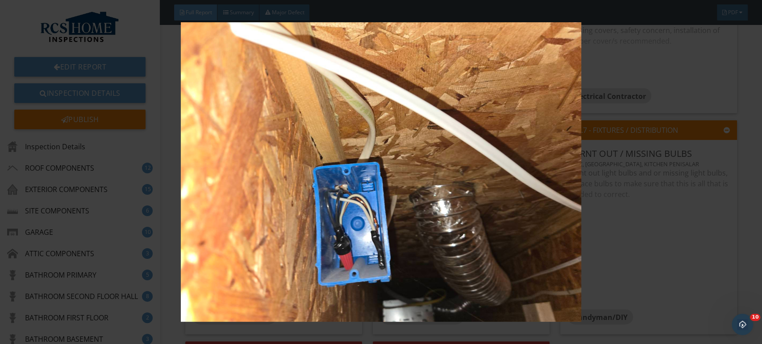
click at [673, 282] on img at bounding box center [381, 172] width 697 height 300
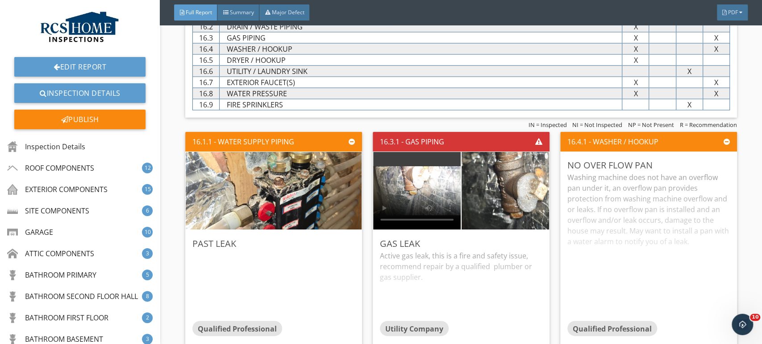
scroll to position [12571, 0]
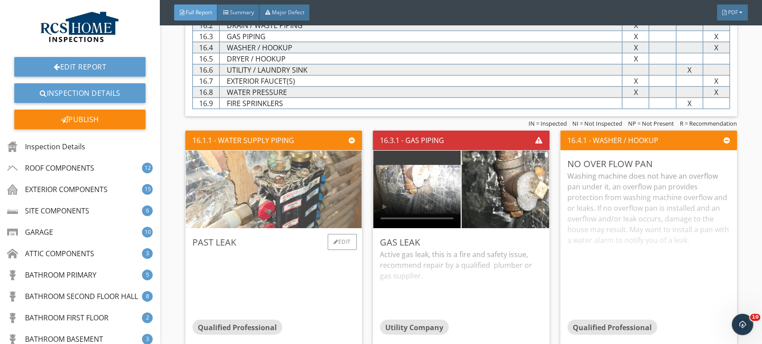
click at [293, 180] on img at bounding box center [273, 189] width 259 height 194
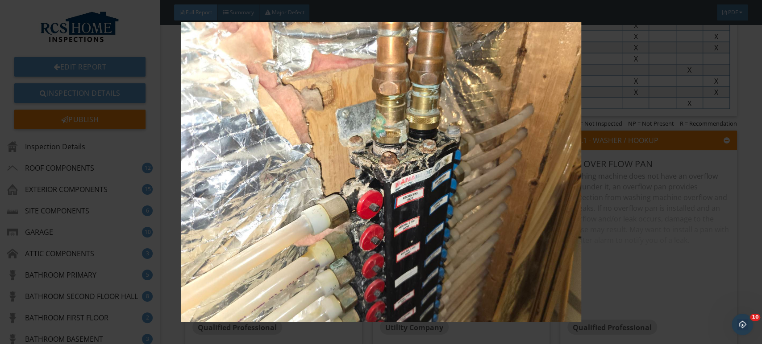
click at [667, 268] on img at bounding box center [381, 172] width 697 height 300
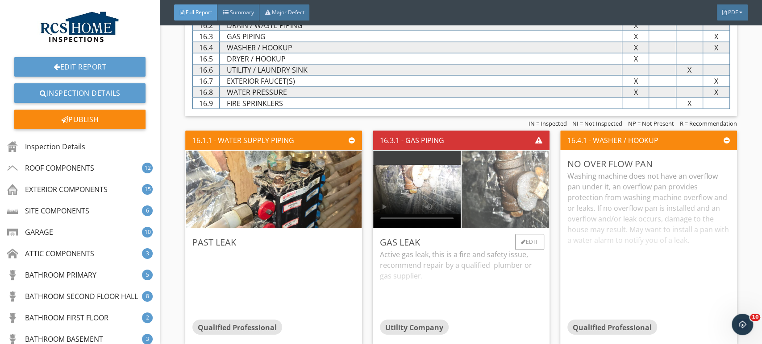
click at [491, 186] on img at bounding box center [505, 190] width 219 height 164
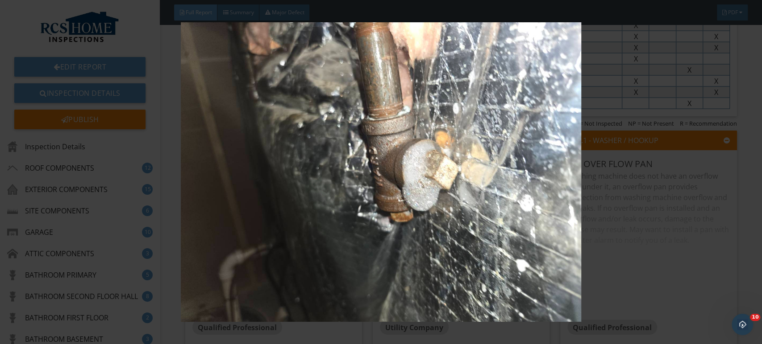
click at [684, 249] on img at bounding box center [381, 172] width 697 height 300
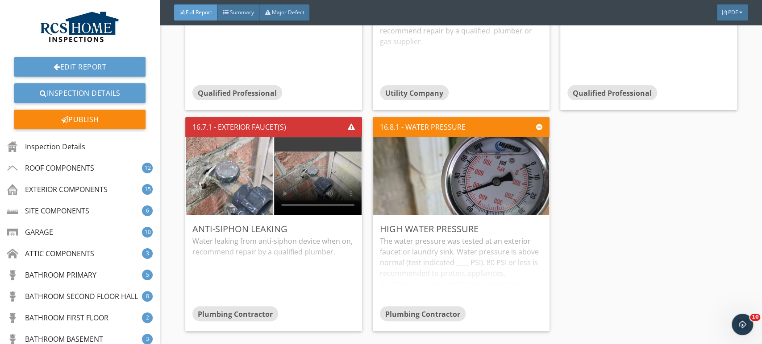
scroll to position [12807, 0]
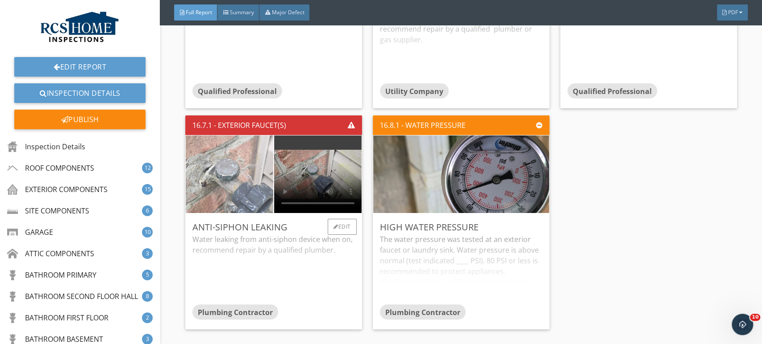
click at [238, 182] on img at bounding box center [229, 174] width 219 height 164
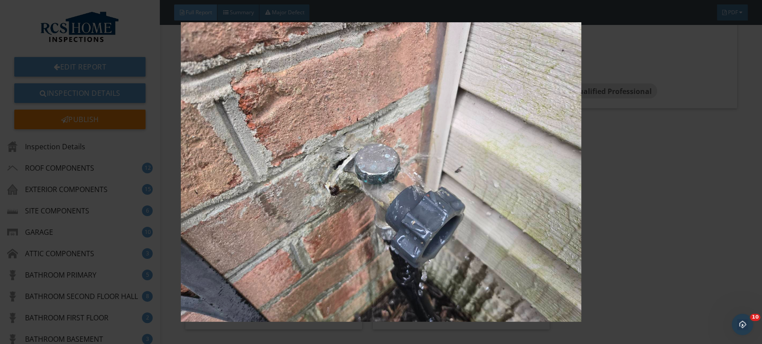
click at [395, 183] on img at bounding box center [381, 172] width 697 height 300
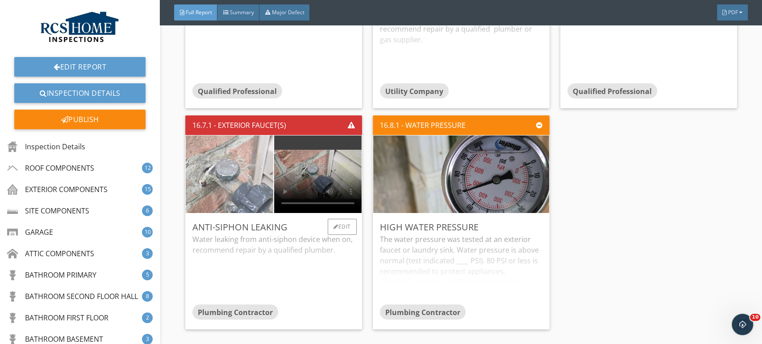
click at [227, 175] on img at bounding box center [229, 174] width 219 height 164
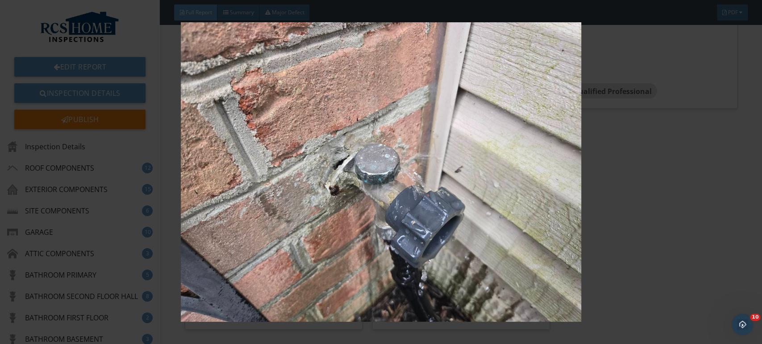
click at [682, 265] on img at bounding box center [381, 172] width 697 height 300
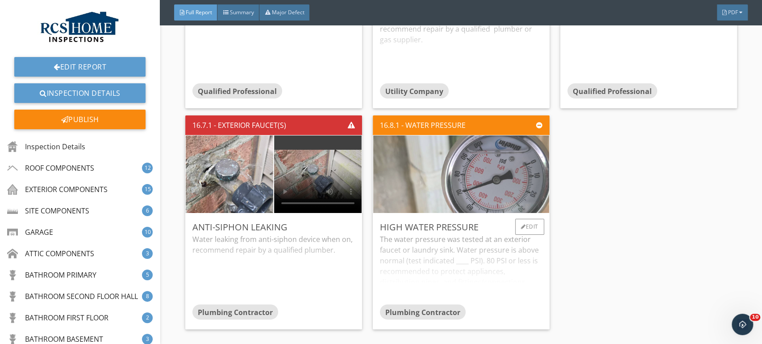
click at [481, 177] on img at bounding box center [461, 174] width 259 height 194
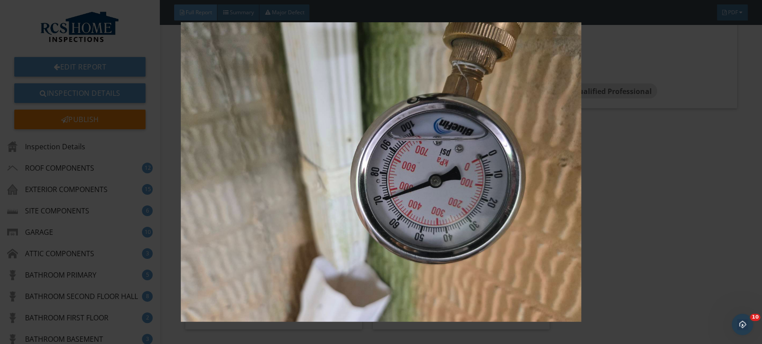
click at [690, 212] on img at bounding box center [381, 172] width 697 height 300
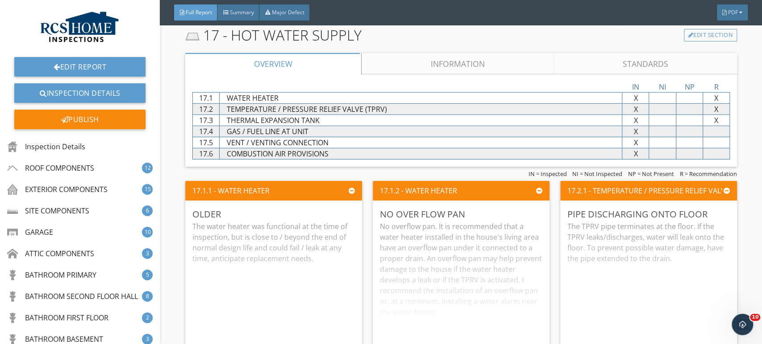
scroll to position [13127, 0]
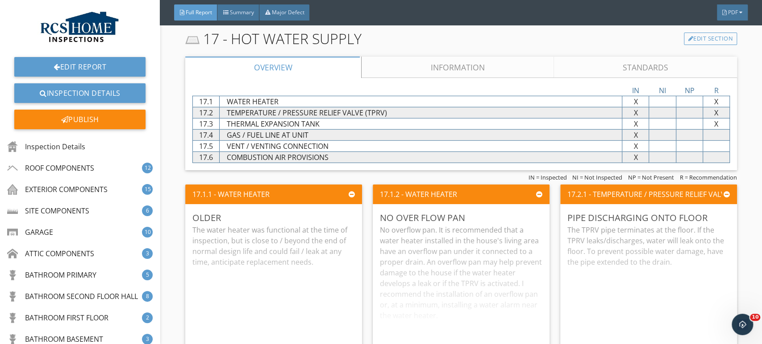
click at [450, 63] on link "Information" at bounding box center [457, 67] width 192 height 21
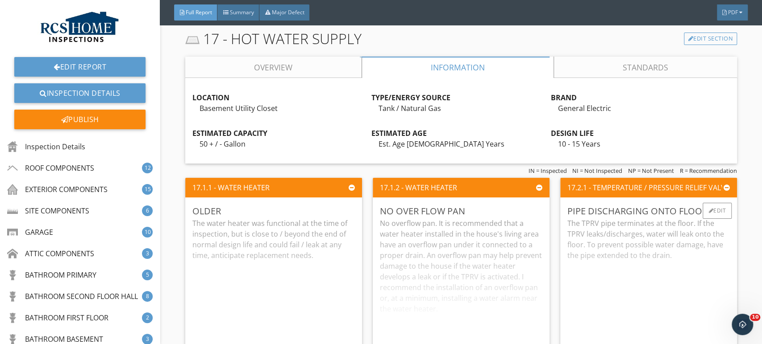
click at [661, 273] on div "The TPRV pipe terminates at the floor. If the TPRV leaks/discharges, water will…" at bounding box center [648, 292] width 162 height 149
click at [659, 128] on div "DESIGN LIFE" at bounding box center [639, 133] width 179 height 11
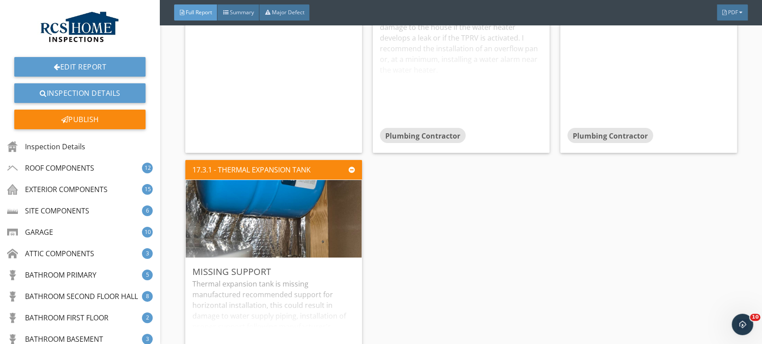
scroll to position [13369, 0]
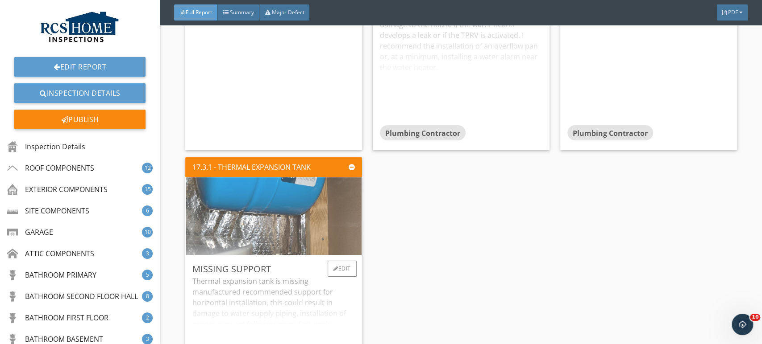
click at [271, 214] on img at bounding box center [273, 216] width 259 height 194
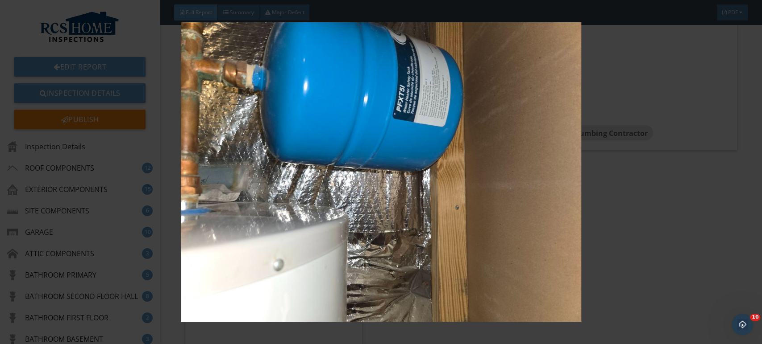
click at [672, 248] on img at bounding box center [381, 172] width 697 height 300
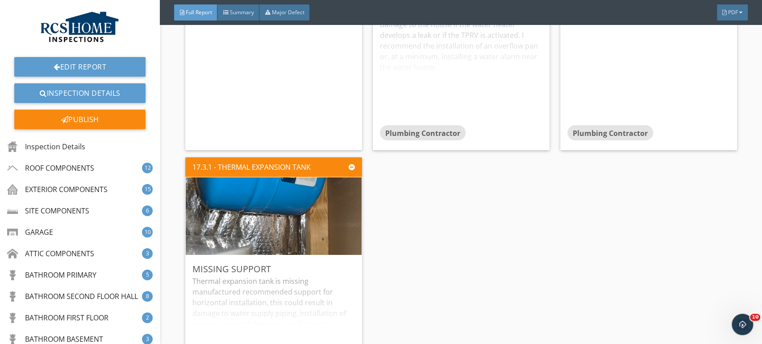
click at [667, 241] on div "17.1.1 - WATER HEATER Older The water heater was functional at the time of insp…" at bounding box center [461, 154] width 552 height 443
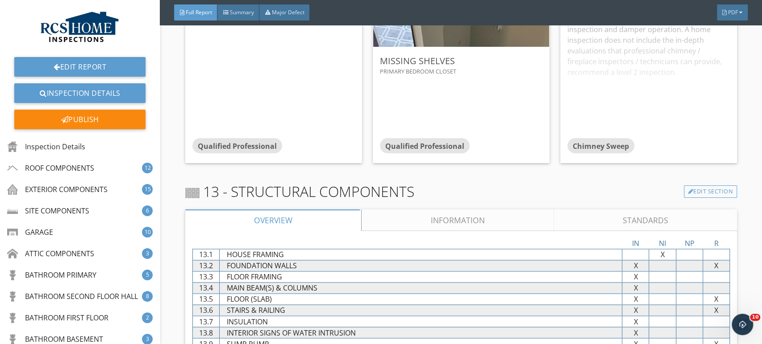
scroll to position [9957, 0]
click at [295, 8] on div "Major Defect" at bounding box center [284, 12] width 50 height 16
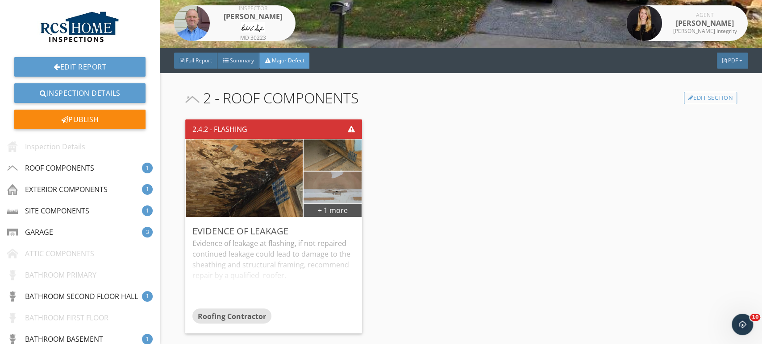
scroll to position [0, 0]
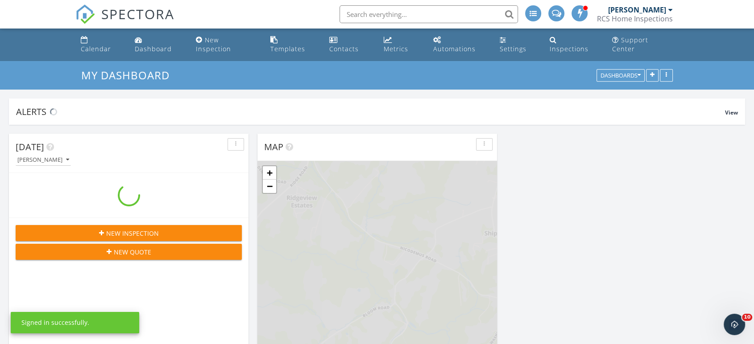
scroll to position [828, 770]
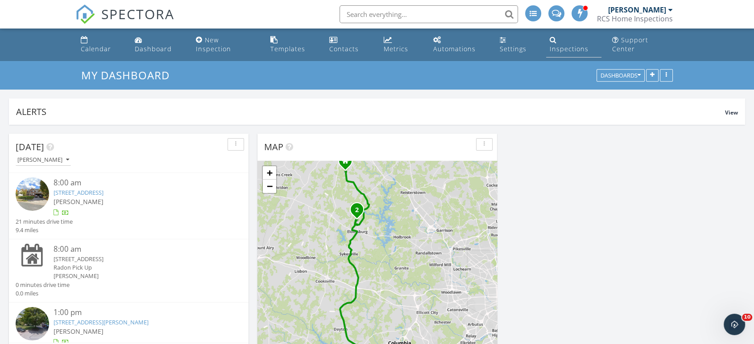
click at [578, 45] on div "Inspections" at bounding box center [569, 49] width 39 height 8
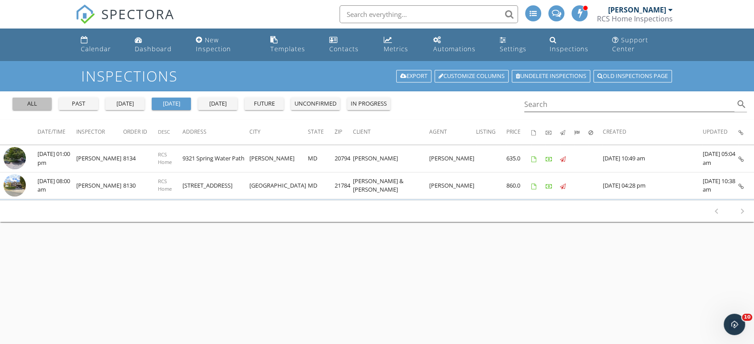
click at [40, 100] on div "all" at bounding box center [32, 104] width 32 height 9
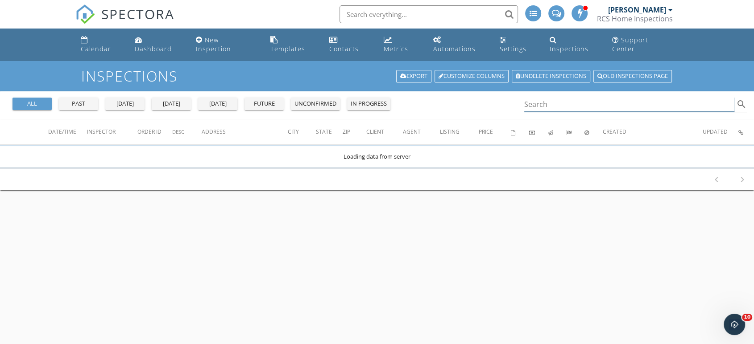
click at [555, 98] on input "Search" at bounding box center [629, 104] width 210 height 15
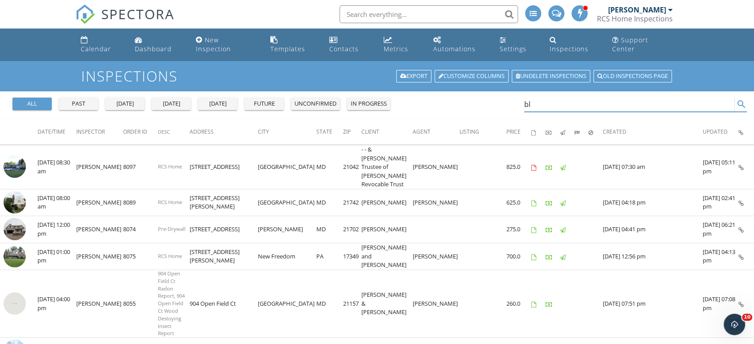
type input "b"
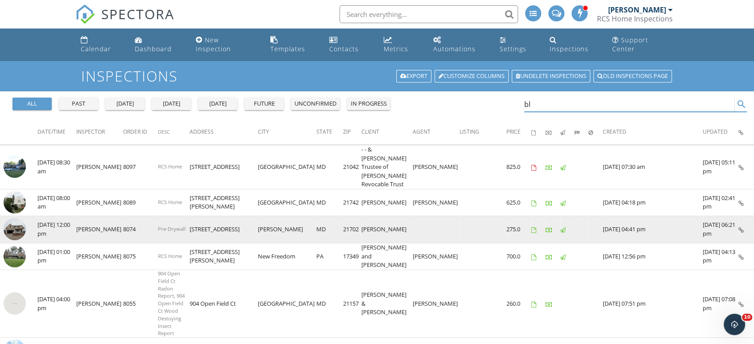
type input "bl"
drag, startPoint x: 268, startPoint y: 210, endPoint x: 216, endPoint y: 210, distance: 52.2
click at [216, 216] on td "[STREET_ADDRESS]" at bounding box center [224, 229] width 68 height 27
copy td "[STREET_ADDRESS]"
click at [21, 218] on img at bounding box center [15, 229] width 22 height 22
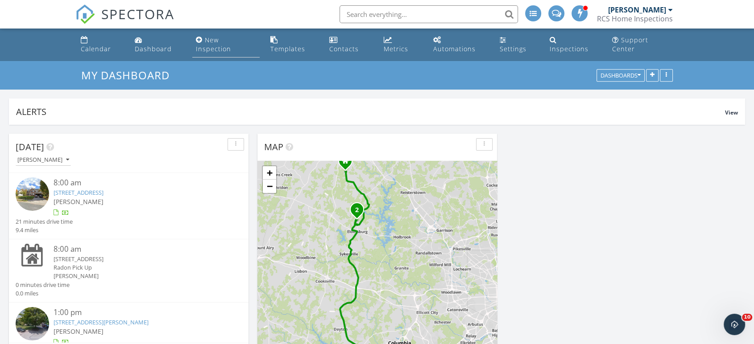
click at [223, 41] on div "New Inspection" at bounding box center [213, 44] width 35 height 17
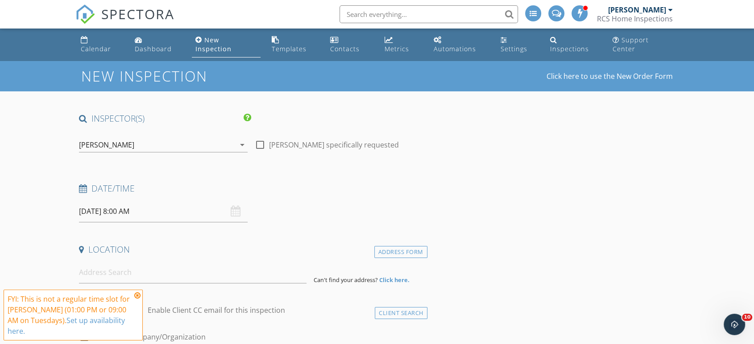
click at [162, 201] on input "[DATE] 8:00 AM" at bounding box center [163, 212] width 169 height 22
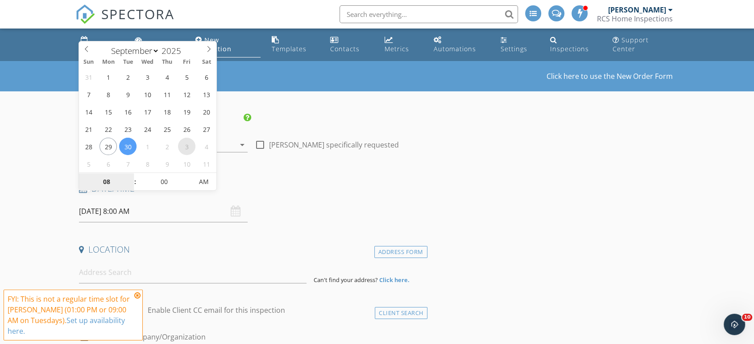
select select "9"
type input "10/03/2025 8:00 AM"
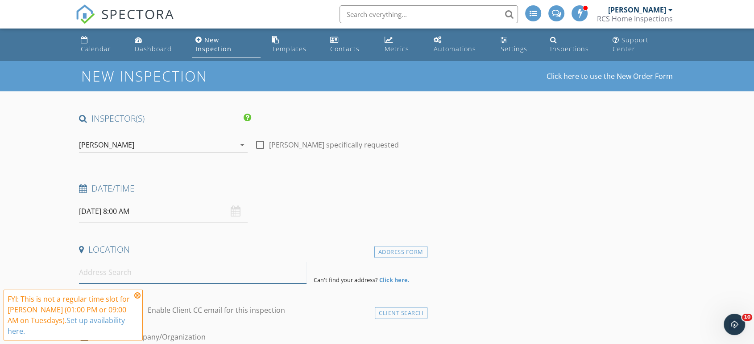
click at [112, 262] on input at bounding box center [193, 273] width 228 height 22
paste input "[STREET_ADDRESS]"
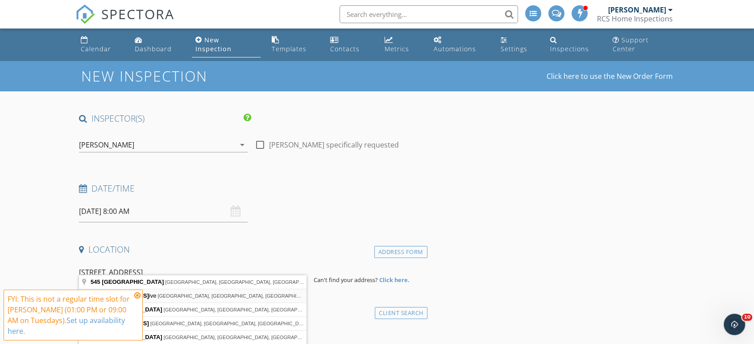
type input "545 Garden Gate Drive, Stephens City, VA, USA"
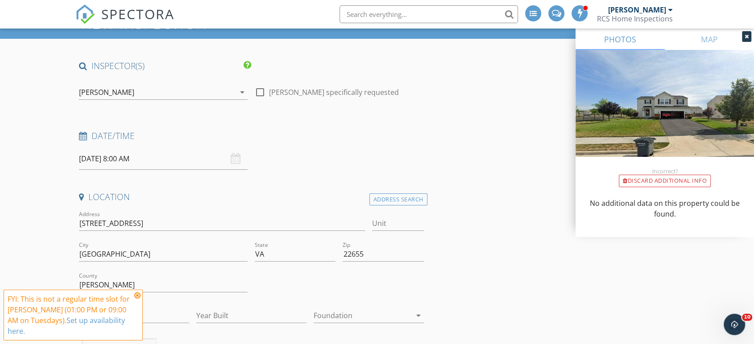
scroll to position [53, 0]
click at [133, 247] on input "Stephens City" at bounding box center [163, 254] width 169 height 15
type input "S"
click at [268, 247] on input "VA" at bounding box center [295, 254] width 81 height 15
type input "V"
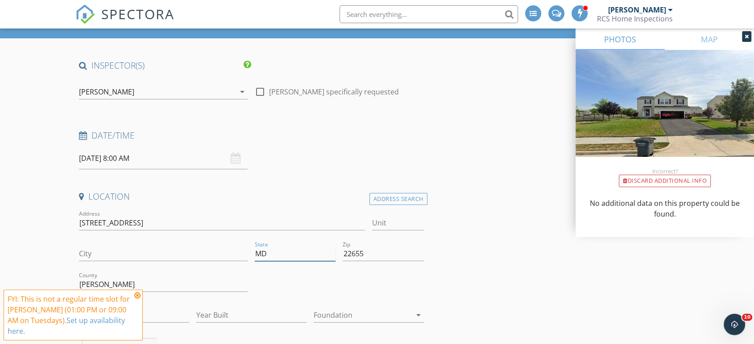
type input "MD"
click at [108, 247] on input "City" at bounding box center [163, 254] width 169 height 15
type input "[PERSON_NAME]"
click at [378, 250] on input "22655" at bounding box center [383, 254] width 81 height 15
type input "2"
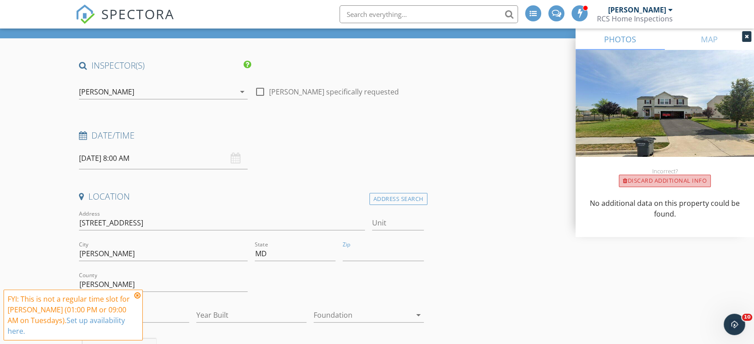
click at [688, 182] on div "Discard Additional info" at bounding box center [665, 181] width 92 height 12
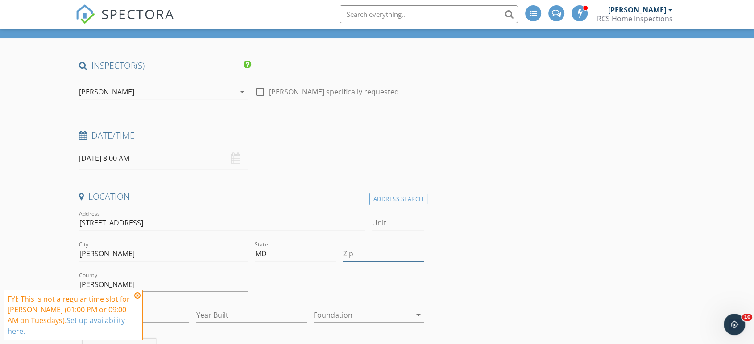
click at [365, 247] on input "Zip" at bounding box center [383, 254] width 81 height 15
type input "21702"
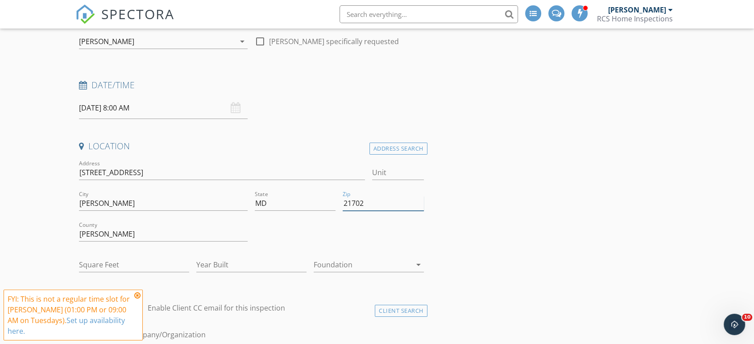
scroll to position [122, 0]
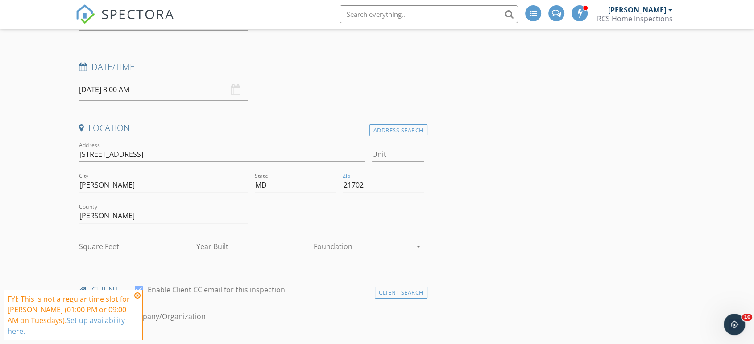
click at [139, 296] on icon at bounding box center [137, 295] width 6 height 7
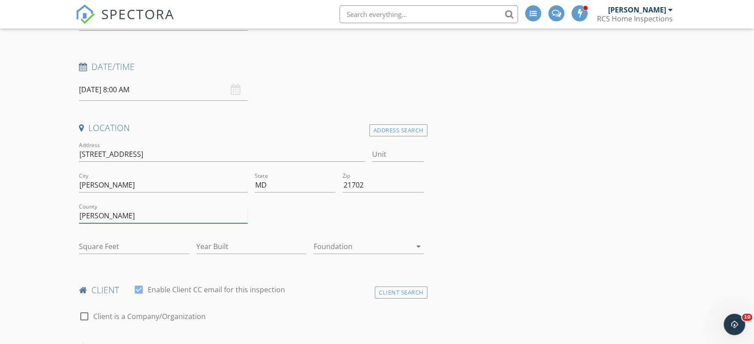
click at [120, 209] on input "[PERSON_NAME]" at bounding box center [163, 216] width 169 height 15
click at [117, 240] on input "Square Feet" at bounding box center [134, 247] width 110 height 15
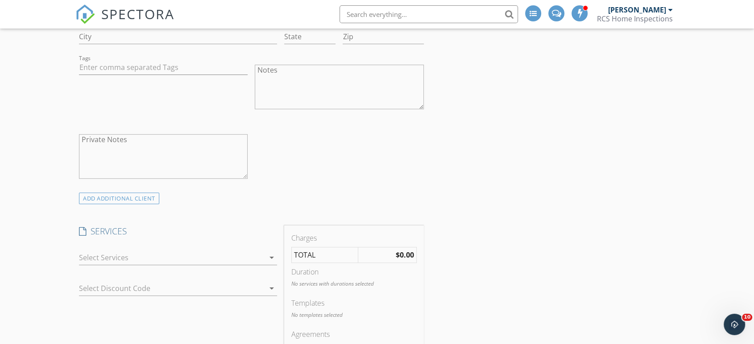
scroll to position [556, 0]
type input "2500"
click at [274, 252] on icon "arrow_drop_down" at bounding box center [271, 257] width 11 height 11
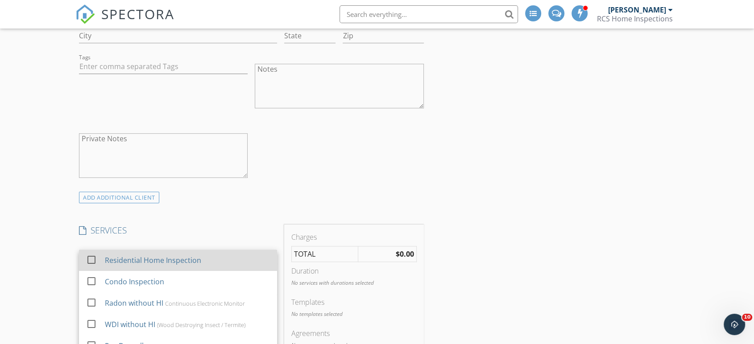
click at [87, 254] on div at bounding box center [91, 260] width 15 height 15
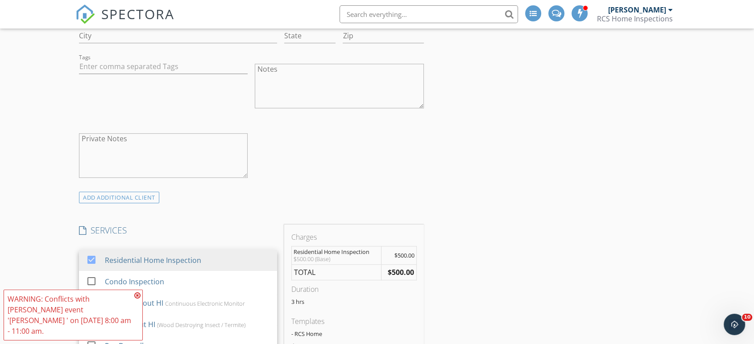
click at [141, 310] on div "WARNING: Conflicts with Richard Saylor's event 'Frederick ' on 10/03/2025 8:00 …" at bounding box center [73, 315] width 139 height 51
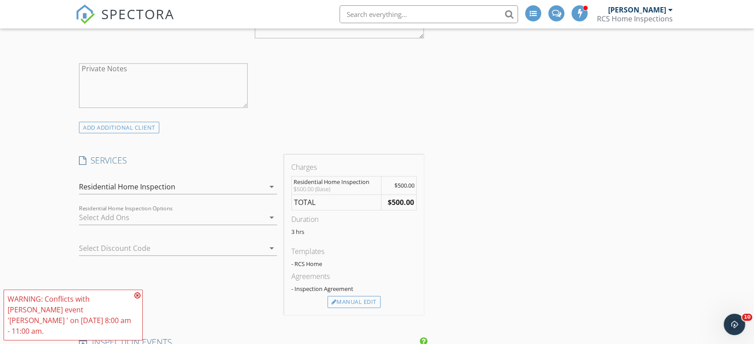
scroll to position [627, 0]
click at [362, 296] on div "Manual Edit" at bounding box center [354, 302] width 53 height 12
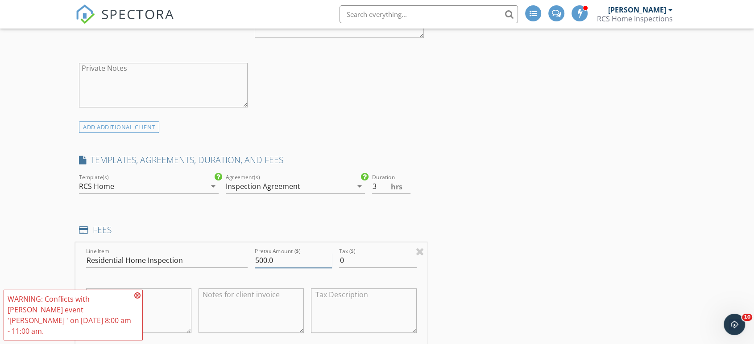
click at [264, 254] on input "500.0" at bounding box center [293, 260] width 77 height 15
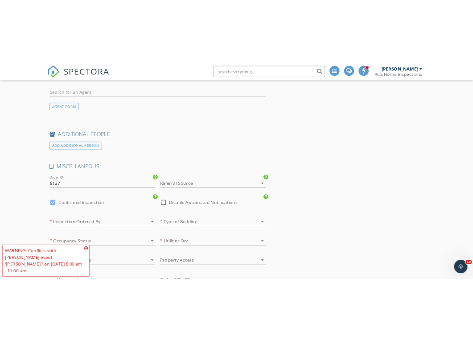
scroll to position [1328, 0]
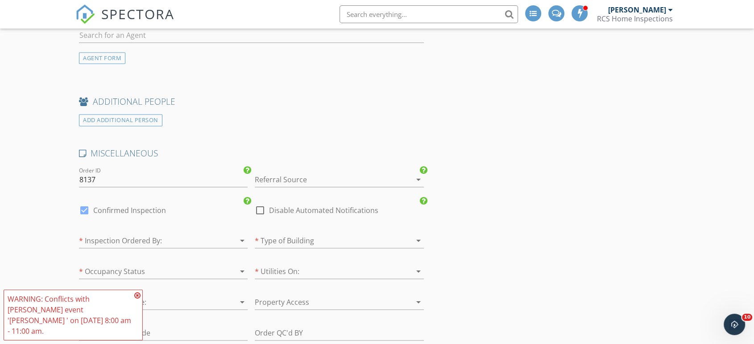
type input "550.0"
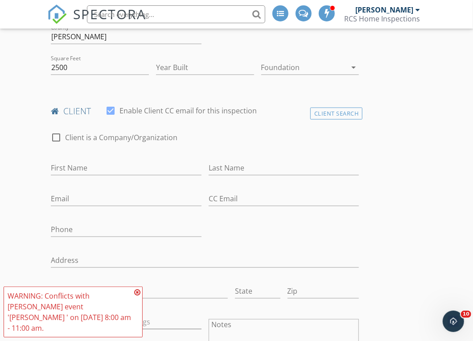
scroll to position [310, 0]
click at [332, 108] on div "Client Search" at bounding box center [337, 114] width 53 height 12
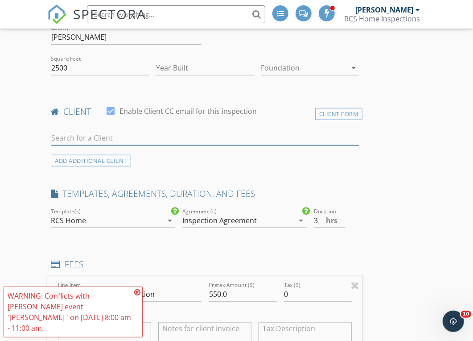
click at [104, 139] on input "text" at bounding box center [205, 138] width 308 height 15
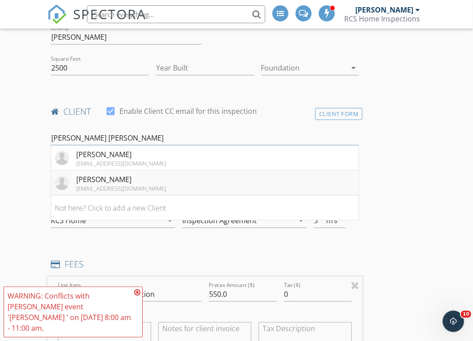
type input "linda bl"
click at [129, 180] on div "Linda Blankenship" at bounding box center [121, 179] width 90 height 11
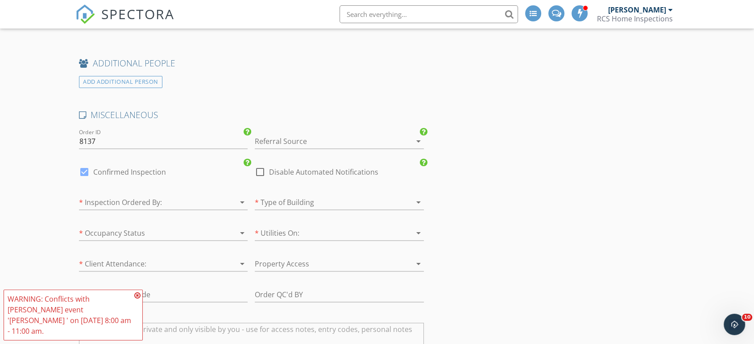
scroll to position [1367, 0]
click at [124, 195] on div at bounding box center [151, 202] width 144 height 14
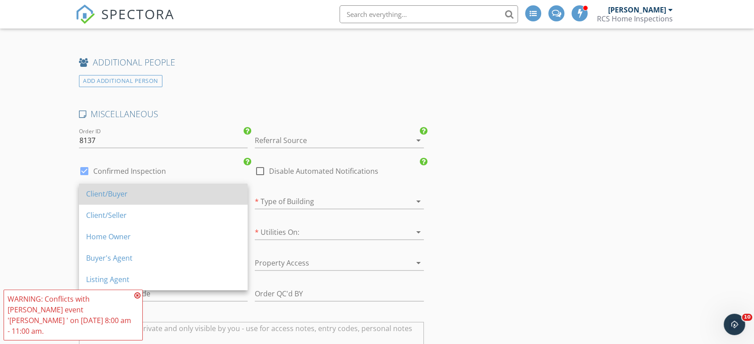
click at [107, 197] on div "Client/Buyer" at bounding box center [163, 194] width 154 height 11
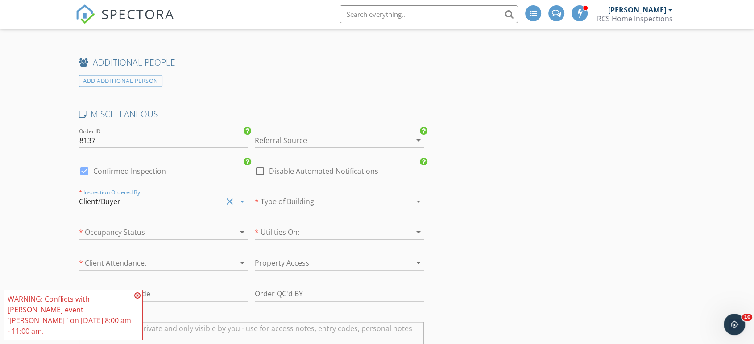
click at [307, 195] on div at bounding box center [327, 202] width 144 height 14
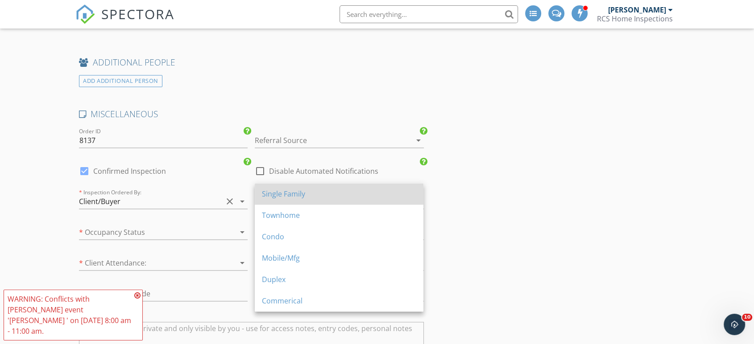
click at [284, 191] on div "Single Family" at bounding box center [339, 194] width 154 height 11
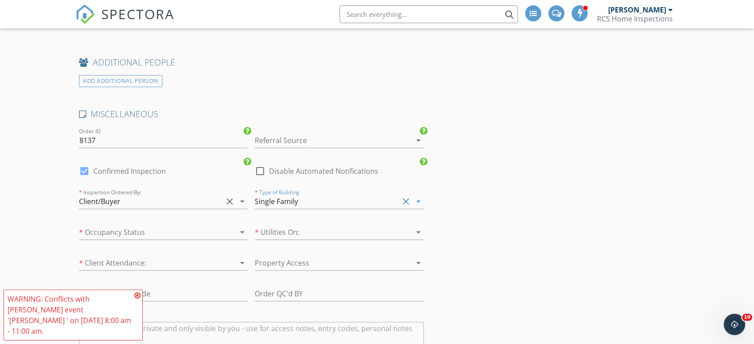
click at [170, 225] on div at bounding box center [151, 232] width 144 height 14
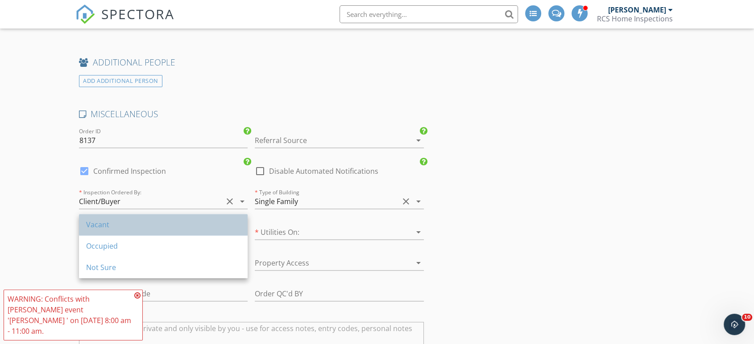
click at [101, 222] on div "Vacant" at bounding box center [163, 225] width 154 height 11
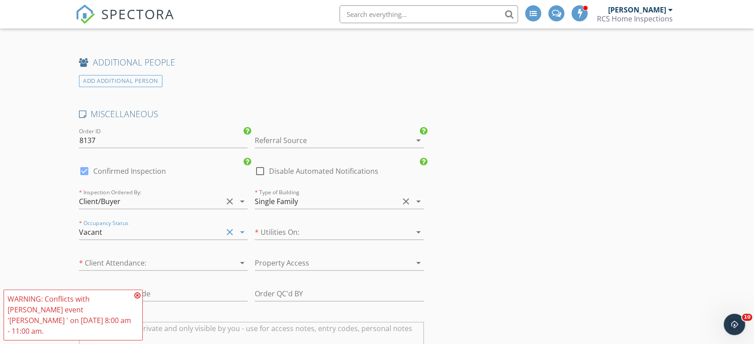
click at [280, 225] on div at bounding box center [327, 232] width 144 height 14
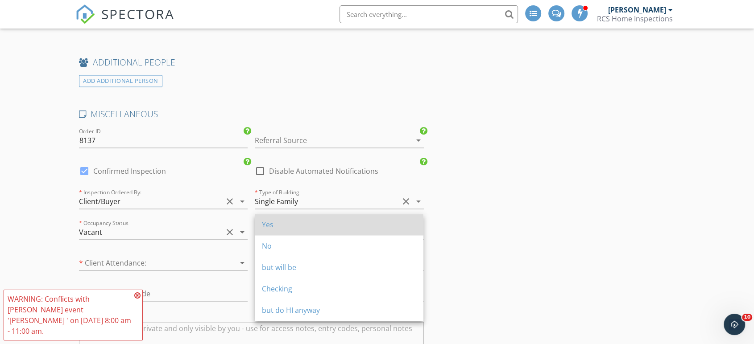
click at [284, 228] on div "Yes" at bounding box center [339, 225] width 154 height 11
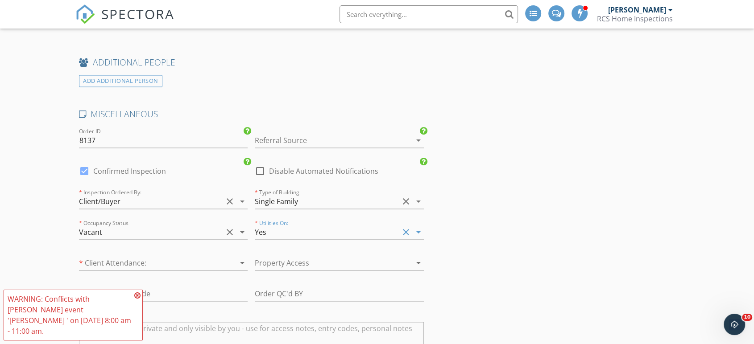
click at [156, 256] on div at bounding box center [151, 263] width 144 height 14
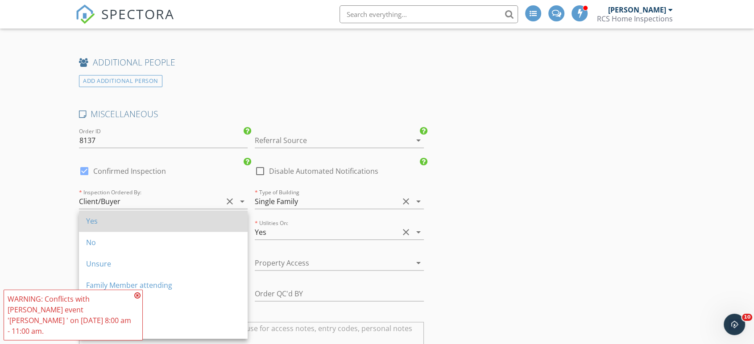
click at [95, 225] on div "Yes" at bounding box center [163, 221] width 154 height 11
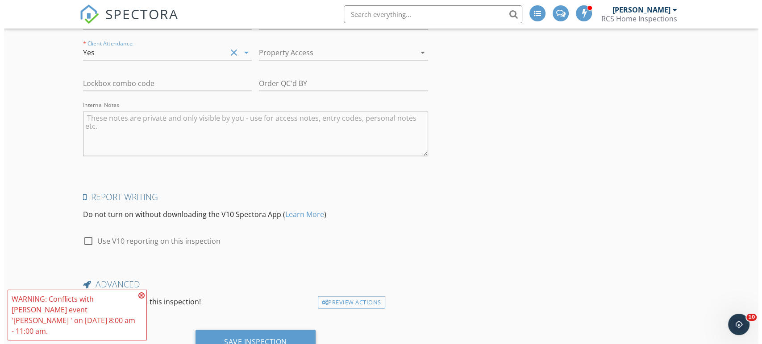
scroll to position [1603, 0]
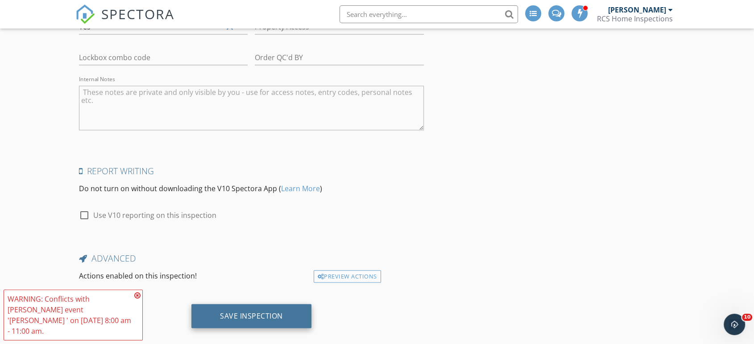
click at [245, 311] on div "Save Inspection" at bounding box center [251, 315] width 63 height 9
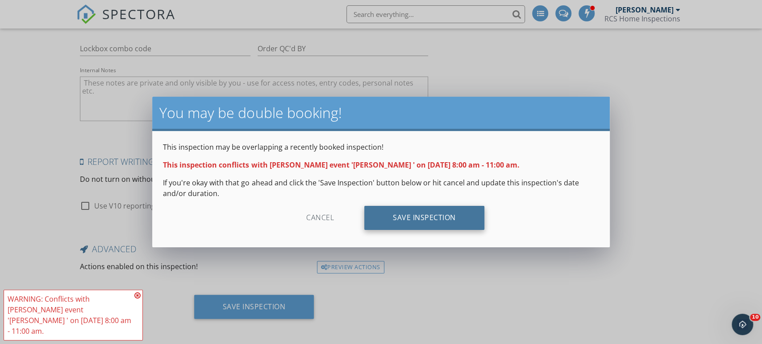
click at [425, 219] on div "Save Inspection" at bounding box center [424, 218] width 120 height 24
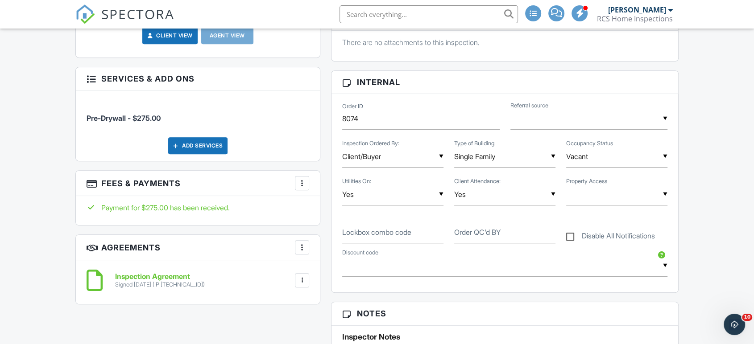
scroll to position [403, 0]
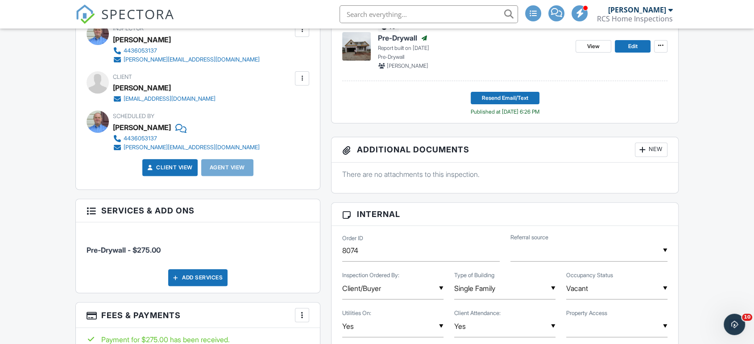
scroll to position [0, 0]
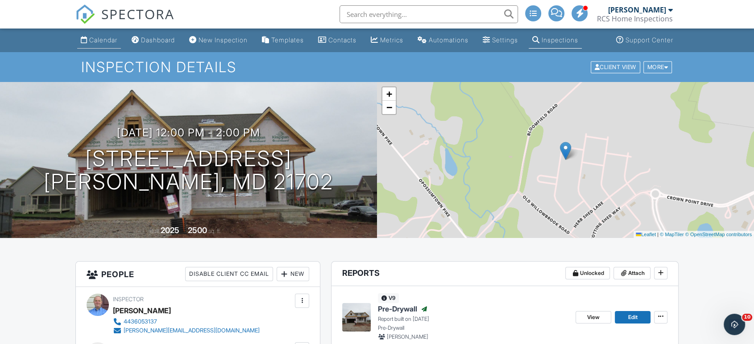
click at [103, 38] on div "Calendar" at bounding box center [103, 40] width 28 height 8
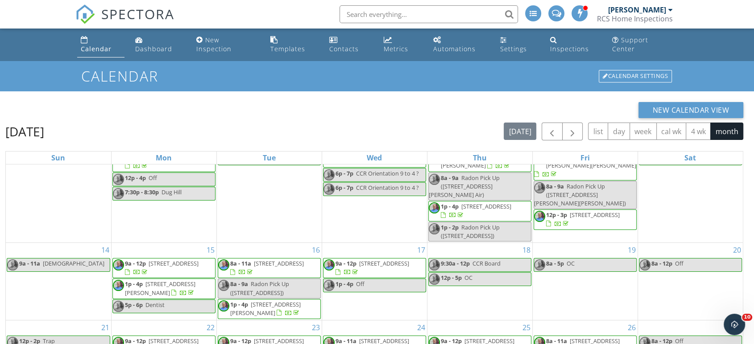
scroll to position [119, 0]
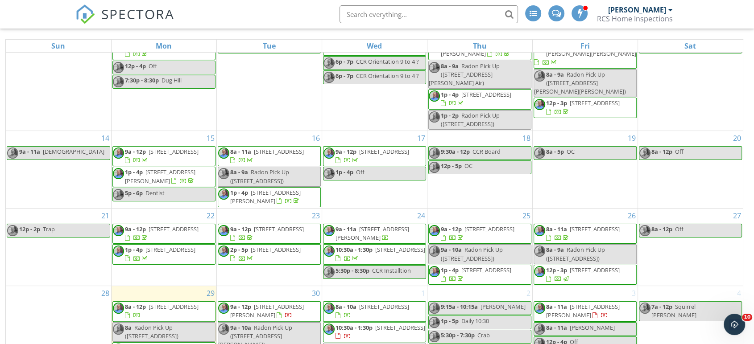
scroll to position [119, 0]
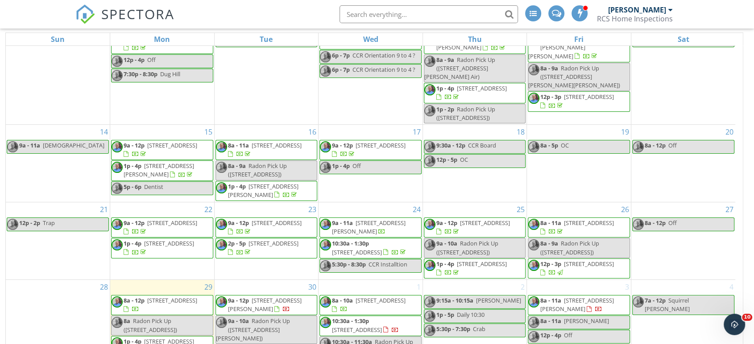
click at [454, 219] on span "9a - 12p" at bounding box center [446, 223] width 21 height 8
